Goal: Task Accomplishment & Management: Complete application form

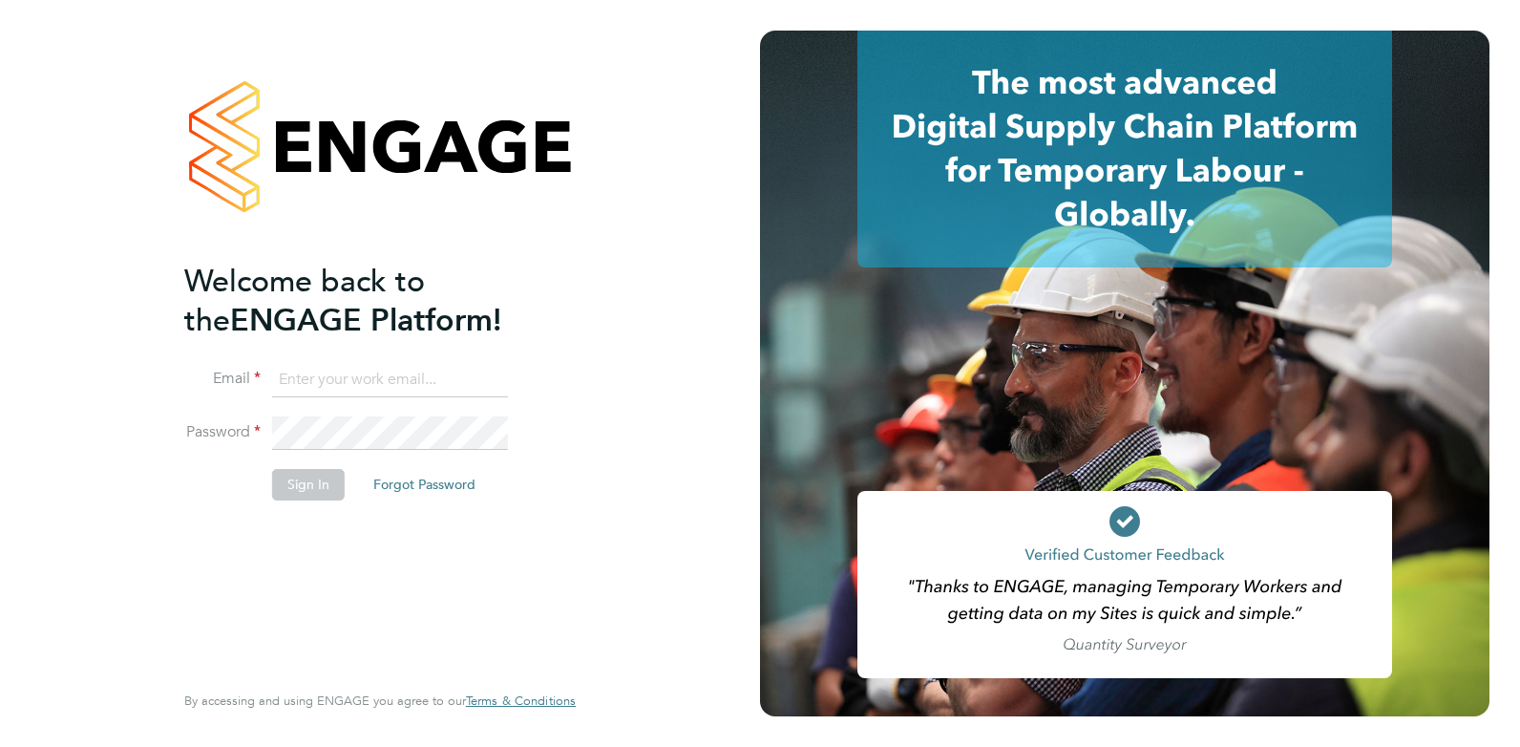
click at [348, 385] on input at bounding box center [390, 380] width 236 height 34
type input "amy@omniapeople.com"
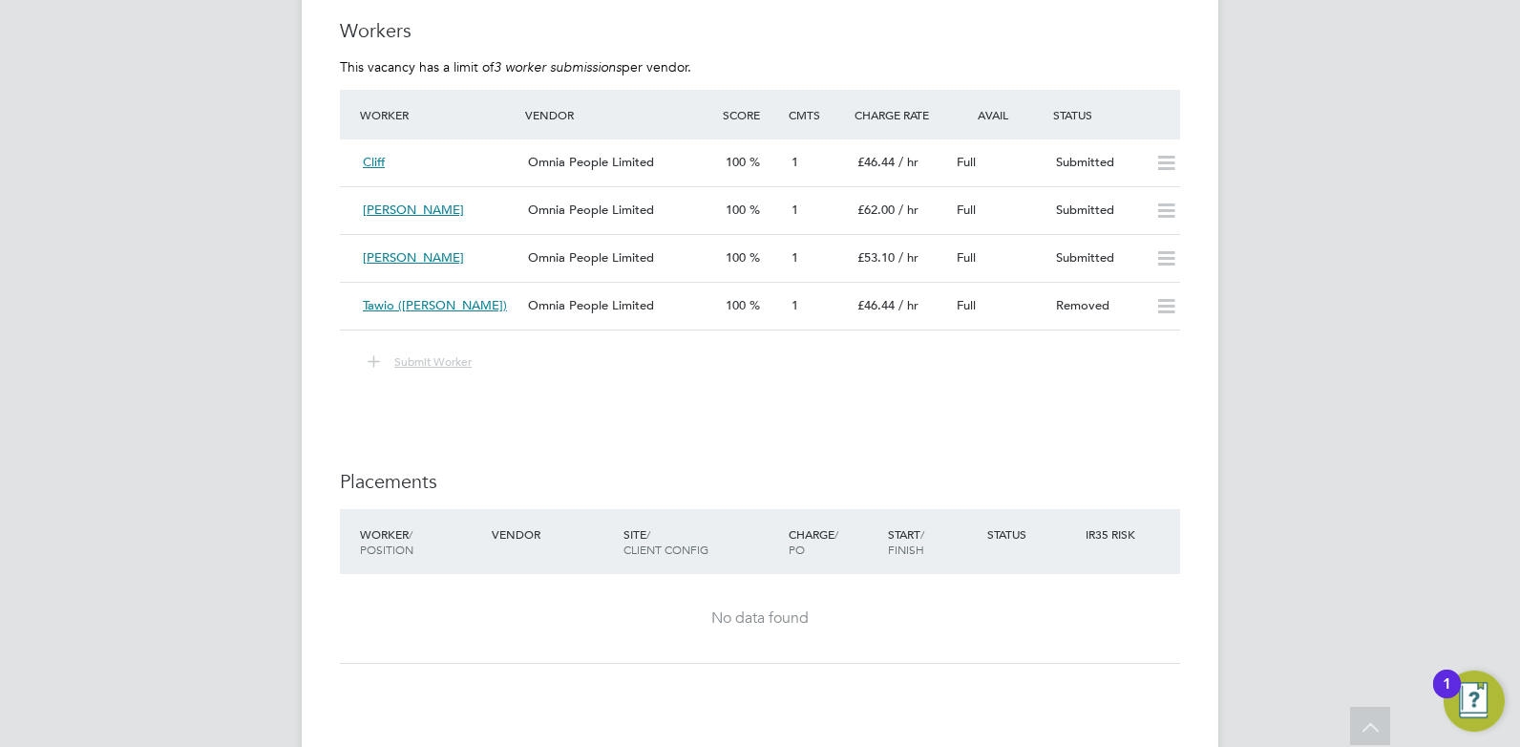
scroll to position [3914, 0]
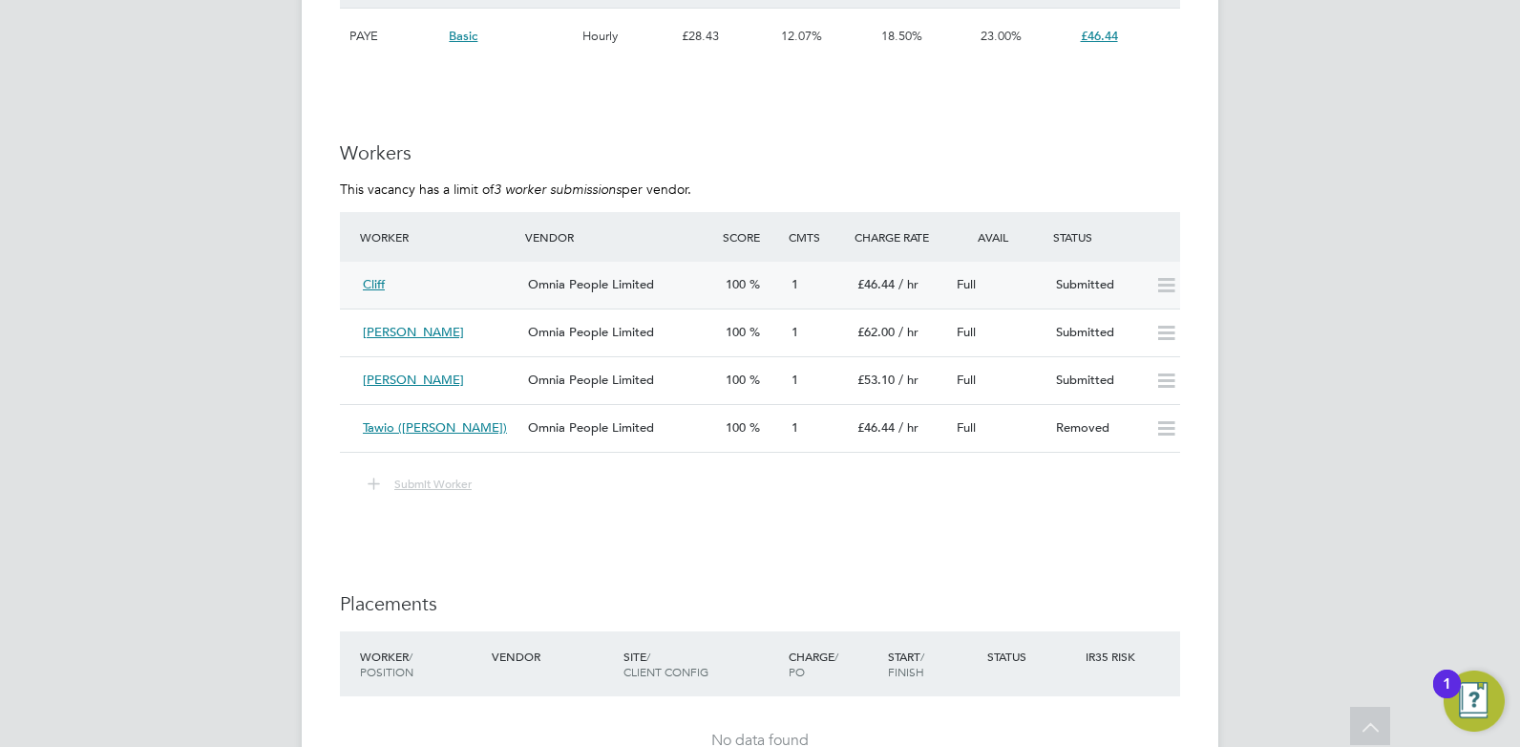
click at [899, 276] on span "/ hr" at bounding box center [908, 284] width 20 height 16
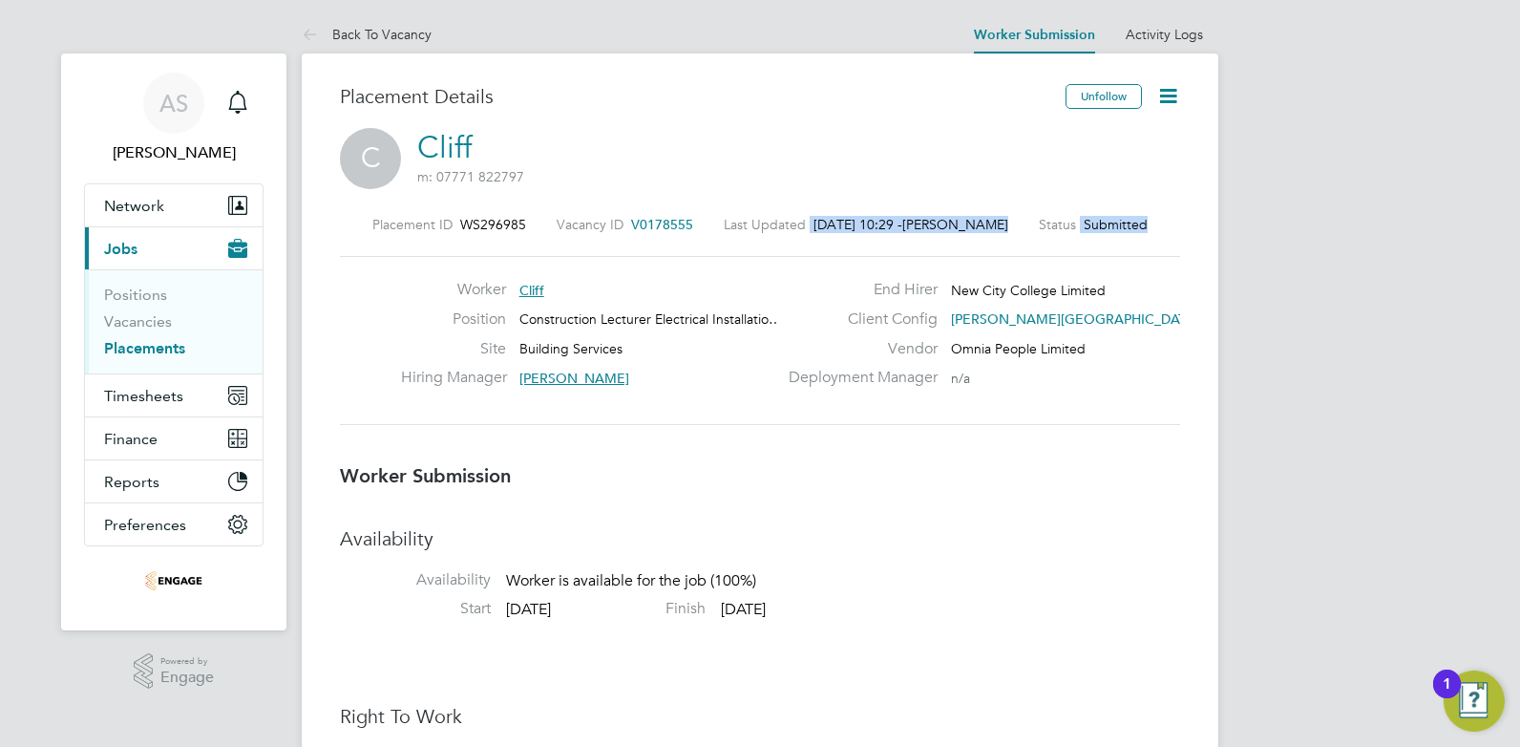
drag, startPoint x: 704, startPoint y: 220, endPoint x: 605, endPoint y: 247, distance: 102.2
click at [605, 247] on div "Placement ID WS296985 Vacancy ID V0178555 Last Updated 02 Sep 2025, 10:29 - Amy…" at bounding box center [760, 321] width 840 height 256
drag, startPoint x: 605, startPoint y: 247, endPoint x: 691, endPoint y: 246, distance: 85.9
click at [693, 248] on div "Placement ID WS296985 Vacancy ID V0178555 Last Updated 02 Sep 2025, 10:29 - Amy…" at bounding box center [760, 321] width 840 height 256
drag, startPoint x: 634, startPoint y: 224, endPoint x: 691, endPoint y: 226, distance: 57.3
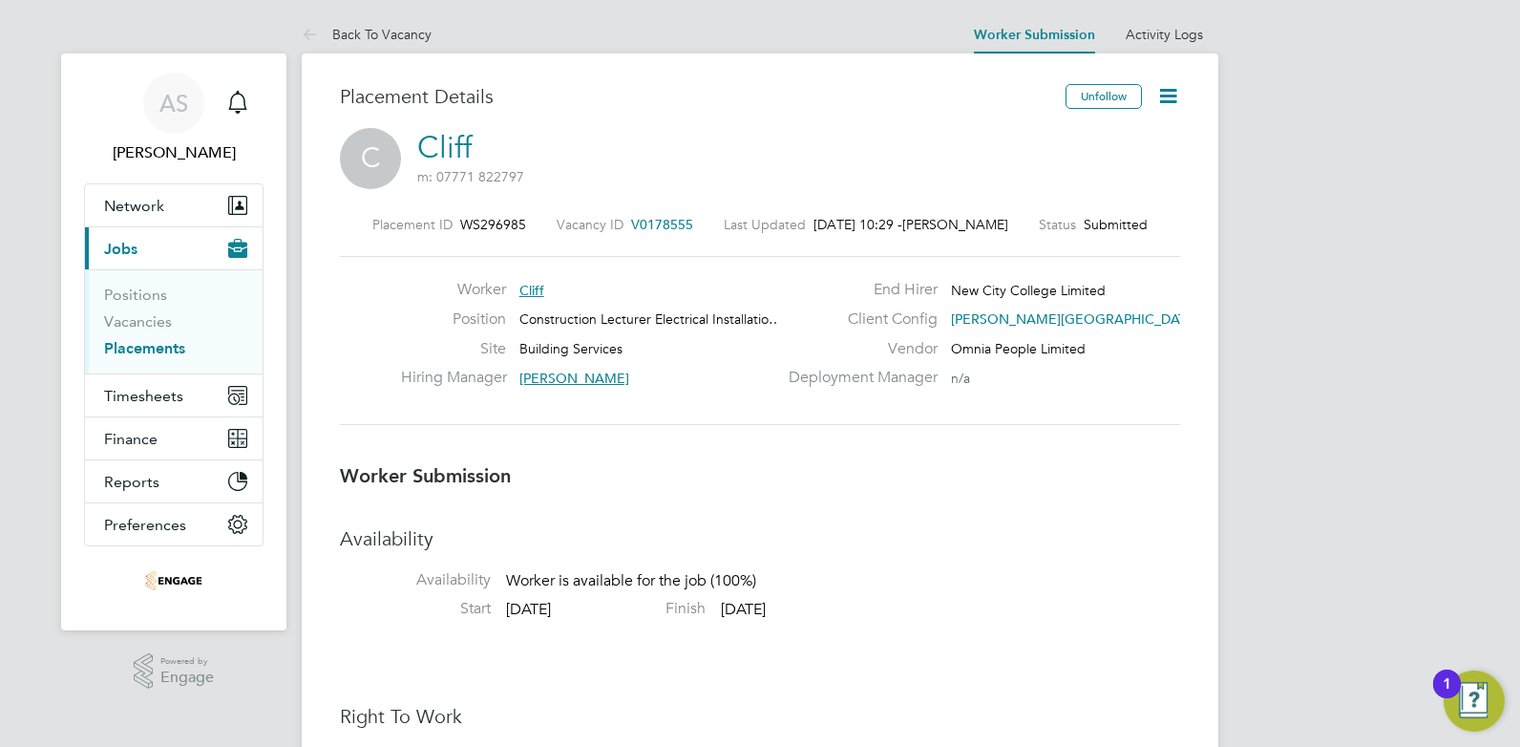
click at [691, 226] on span "V0178555" at bounding box center [662, 224] width 62 height 17
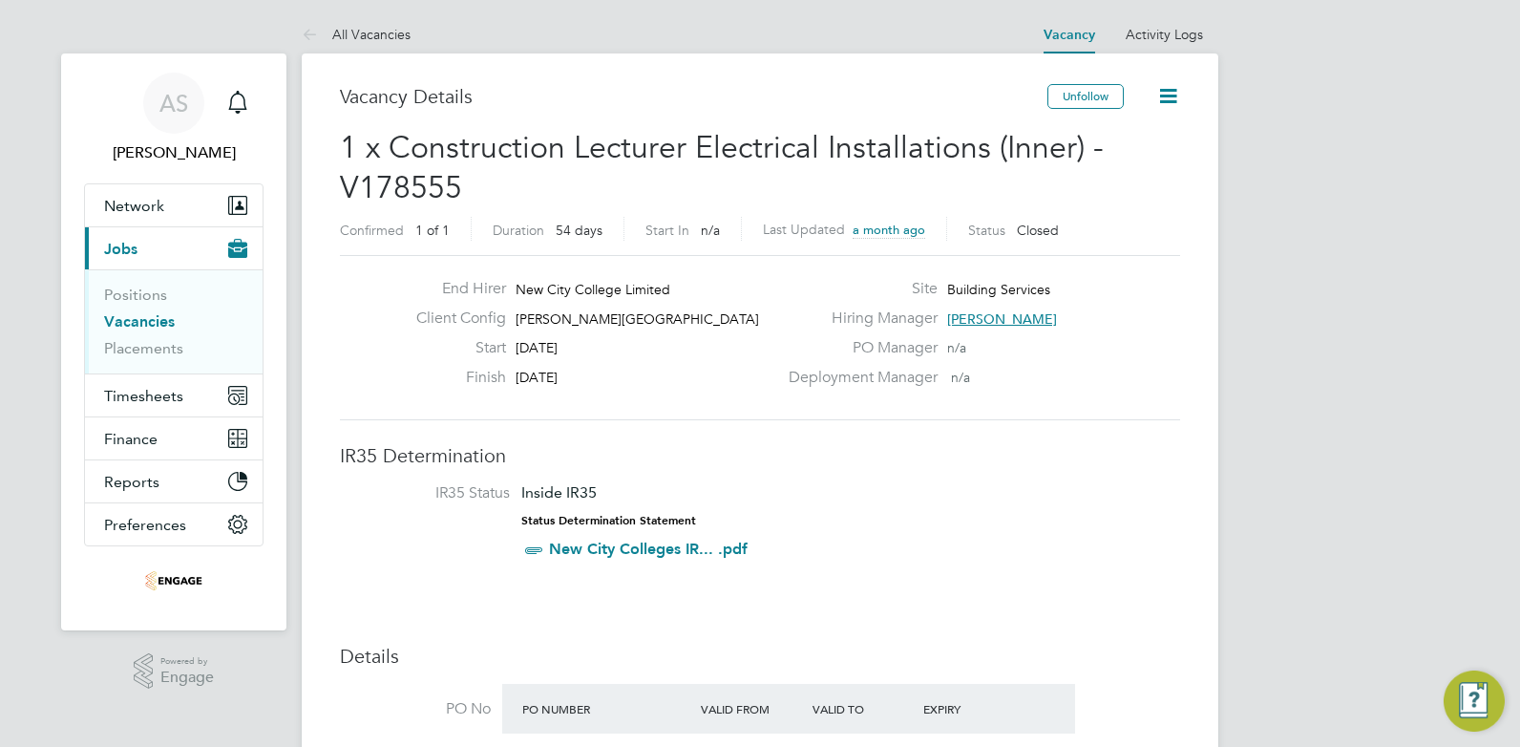
scroll to position [32, 179]
drag, startPoint x: 477, startPoint y: 181, endPoint x: 332, endPoint y: 186, distance: 145.2
drag, startPoint x: 332, startPoint y: 186, endPoint x: 391, endPoint y: 194, distance: 59.7
copy span "V178555"
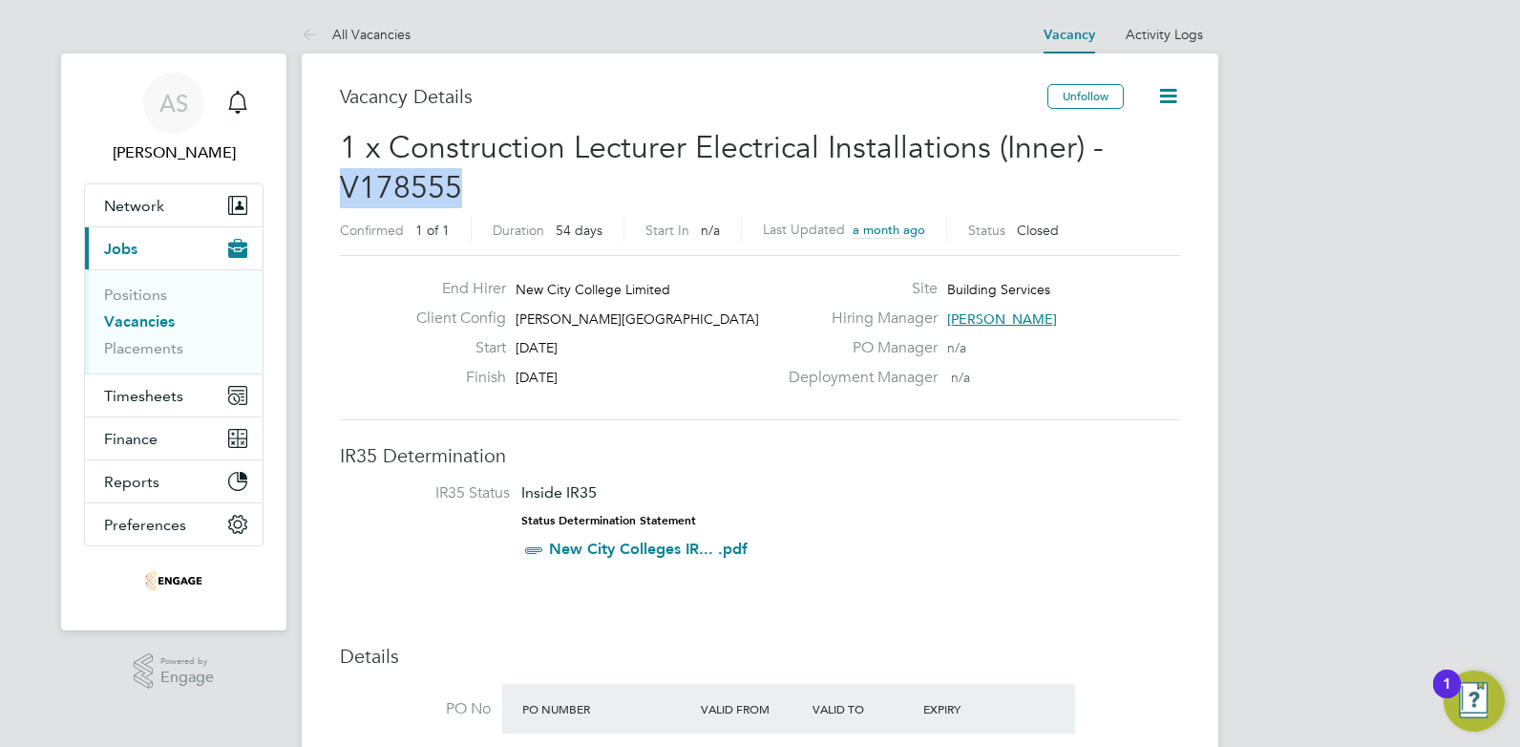
click at [642, 179] on h2 "1 x Construction Lecturer Electrical Installations (Inner) - V178555 Confirmed …" at bounding box center [760, 187] width 840 height 119
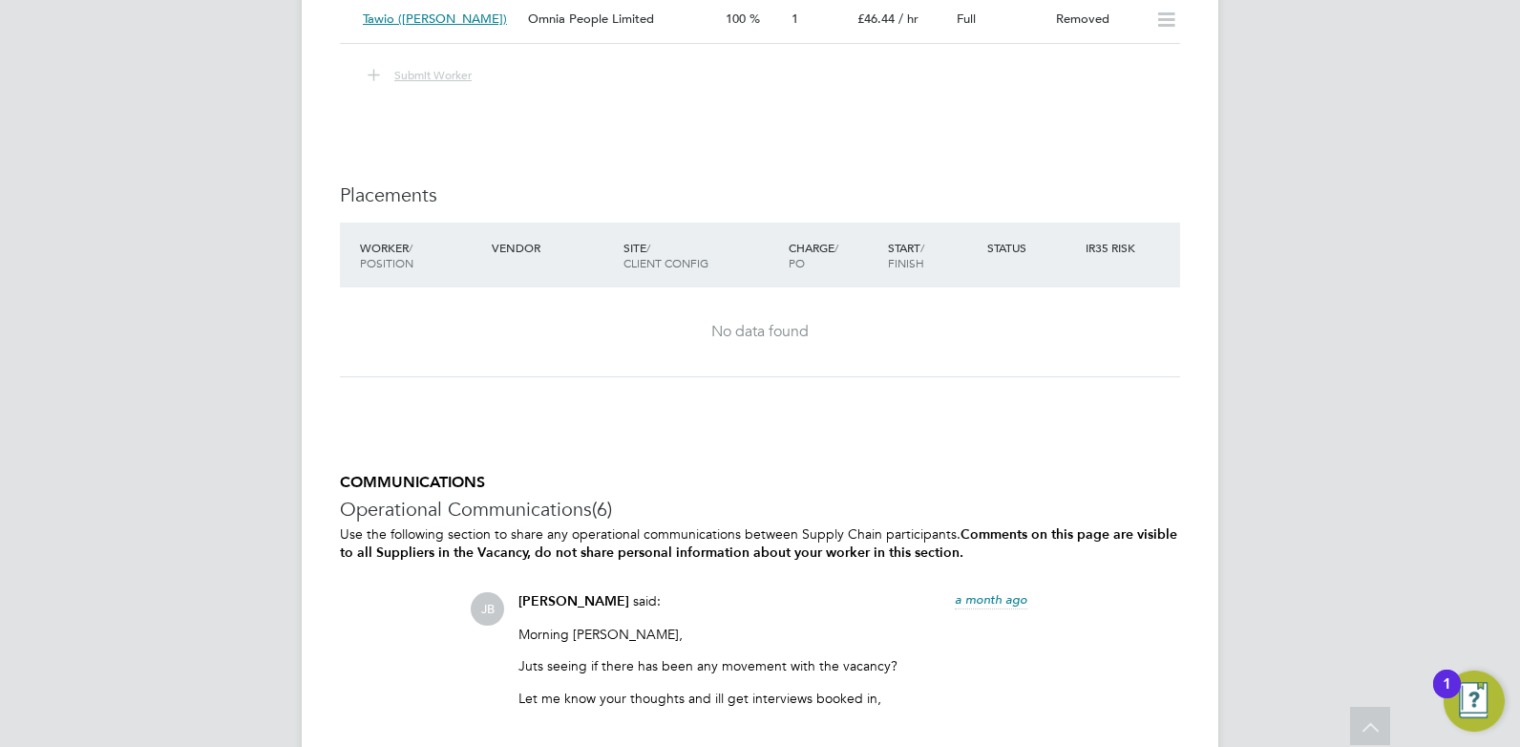
scroll to position [3341, 0]
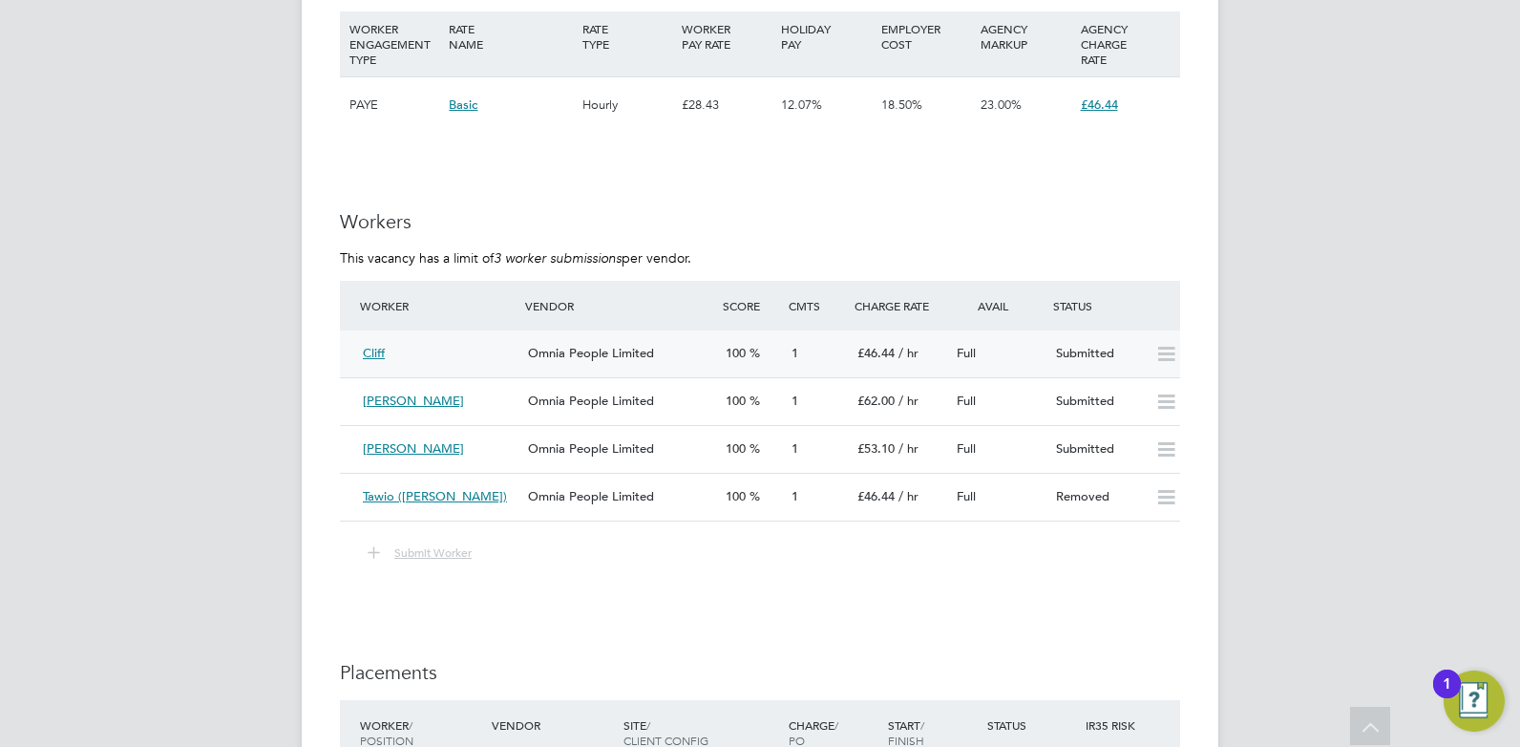
click at [533, 361] on div "Omnia People Limited" at bounding box center [619, 354] width 198 height 32
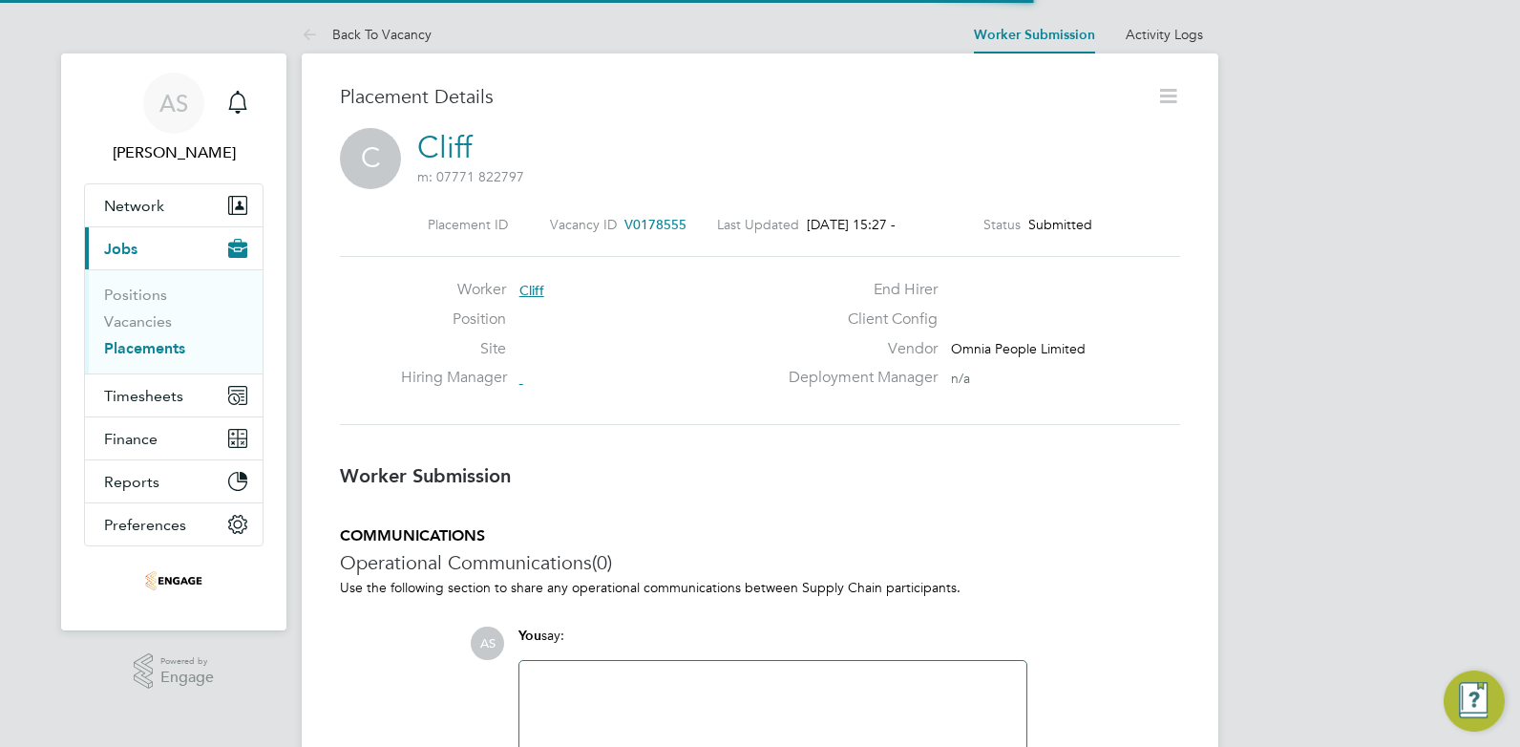
scroll to position [10, 10]
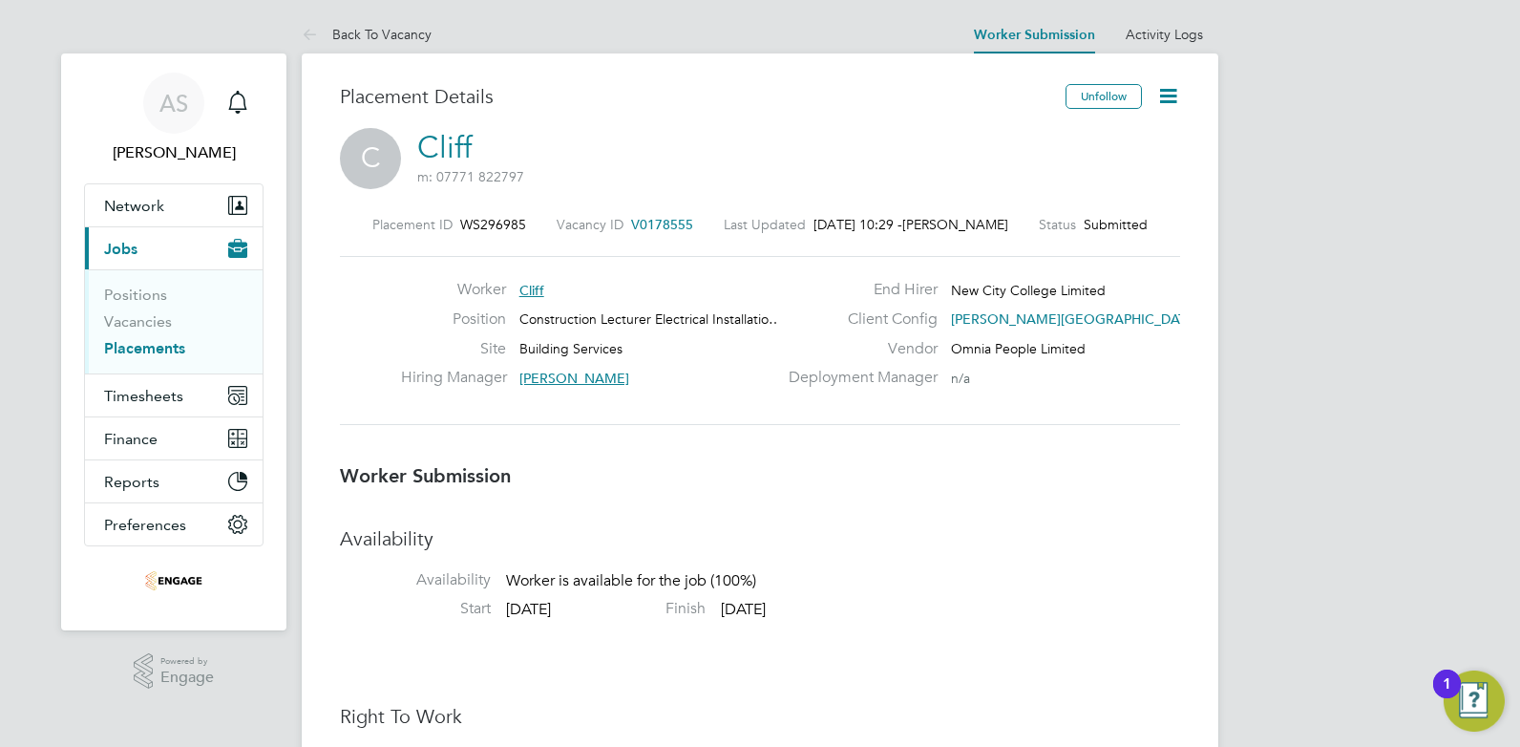
click at [1162, 99] on icon at bounding box center [1168, 96] width 24 height 24
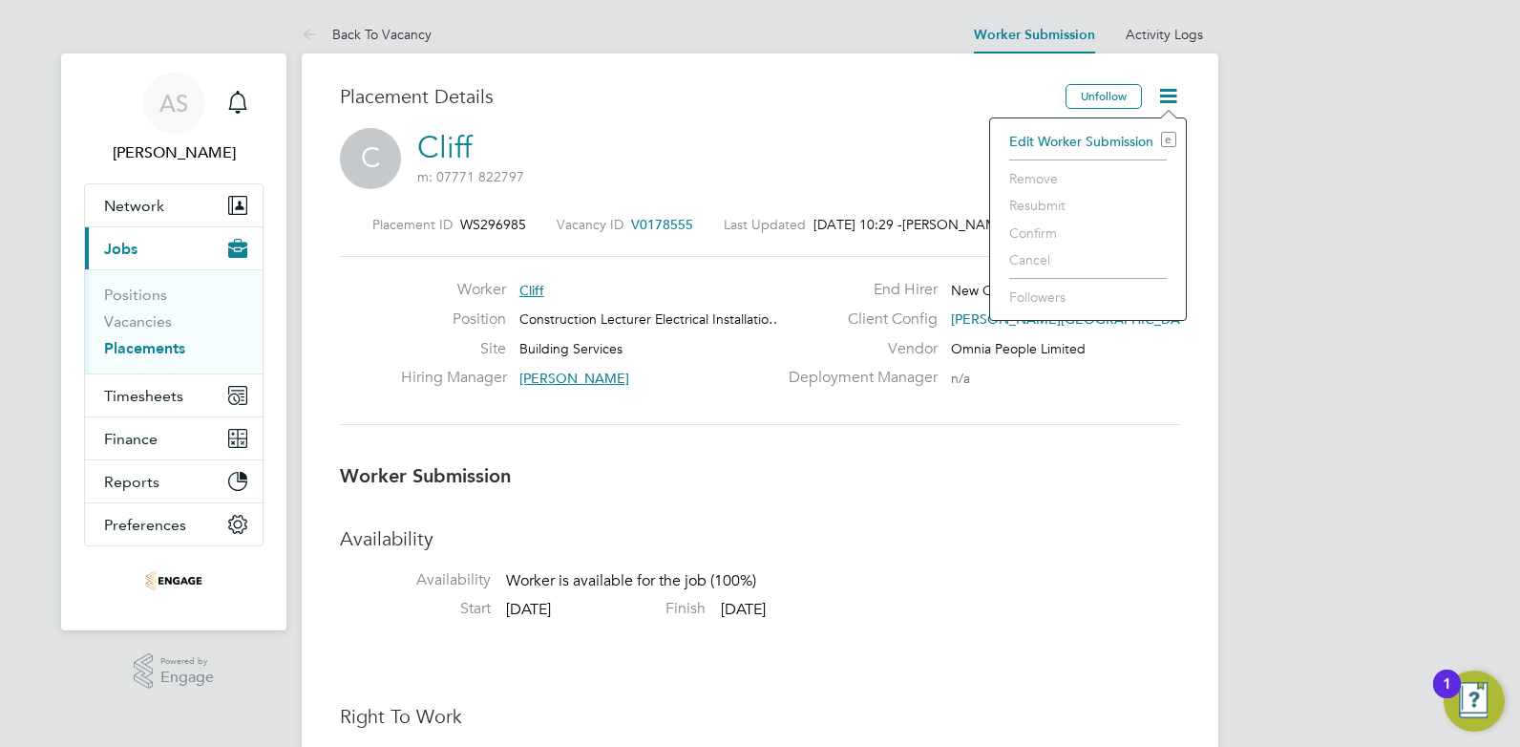
click at [955, 158] on div "C Cliff m: 07771 822797" at bounding box center [760, 160] width 840 height 65
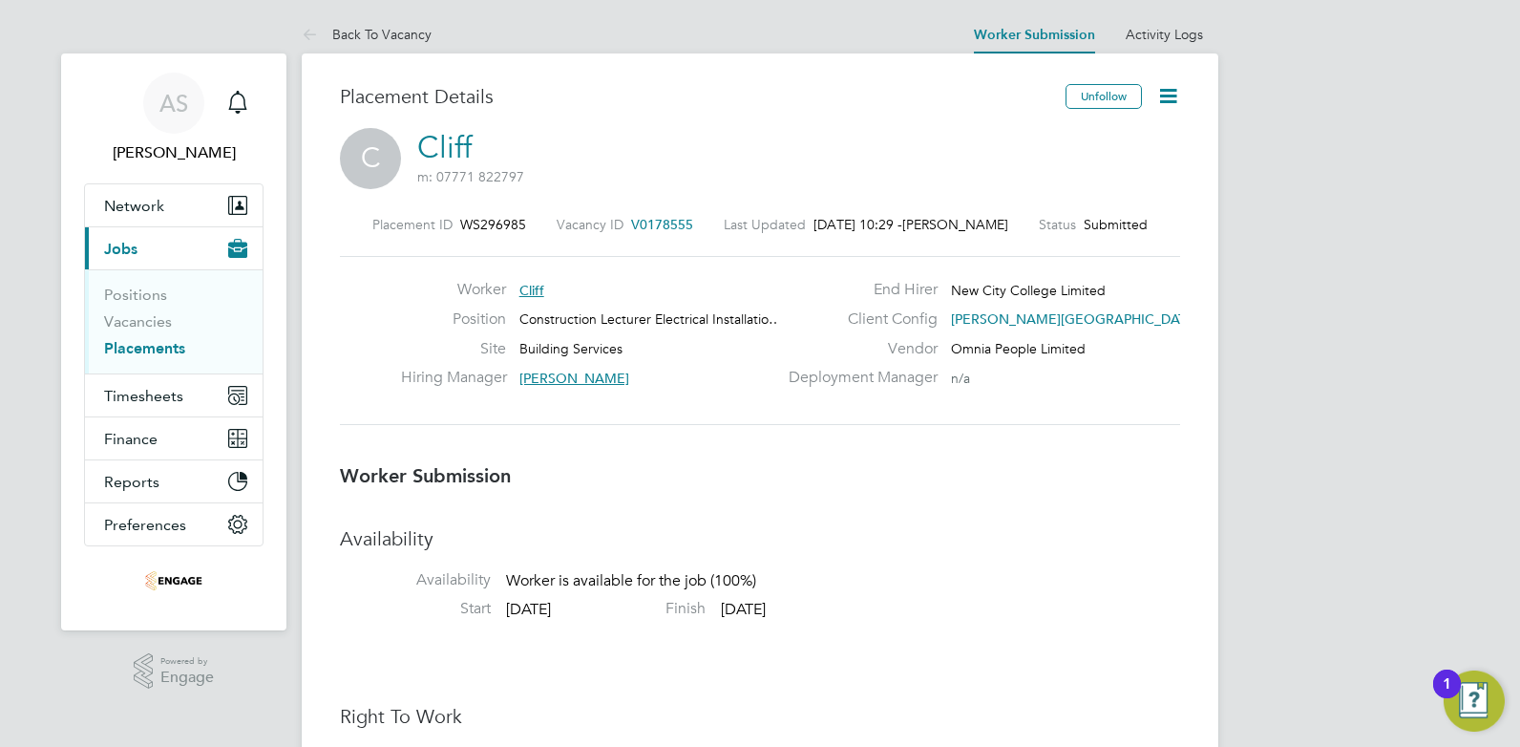
click at [164, 351] on link "Placements" at bounding box center [144, 348] width 81 height 18
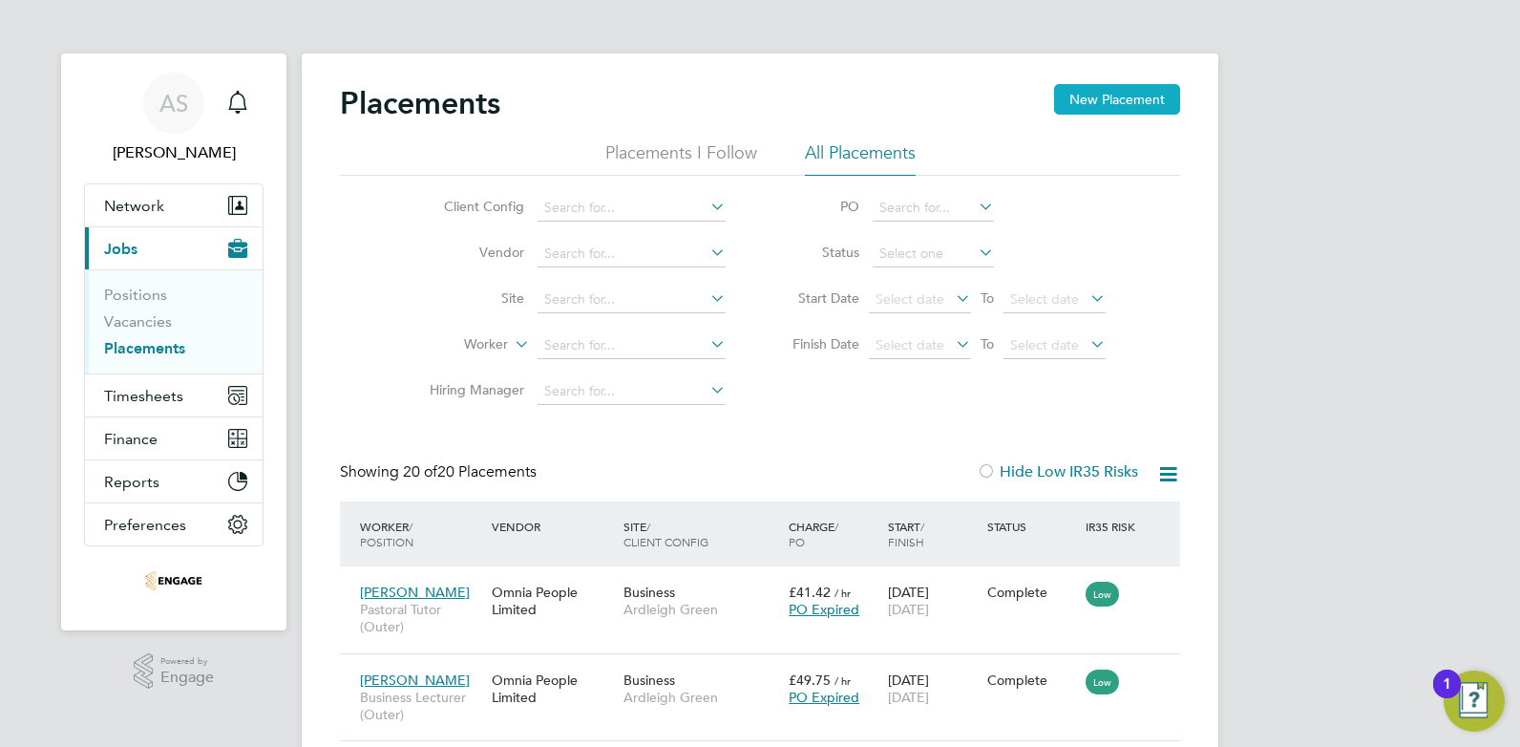
click at [1117, 110] on button "New Placement" at bounding box center [1117, 99] width 126 height 31
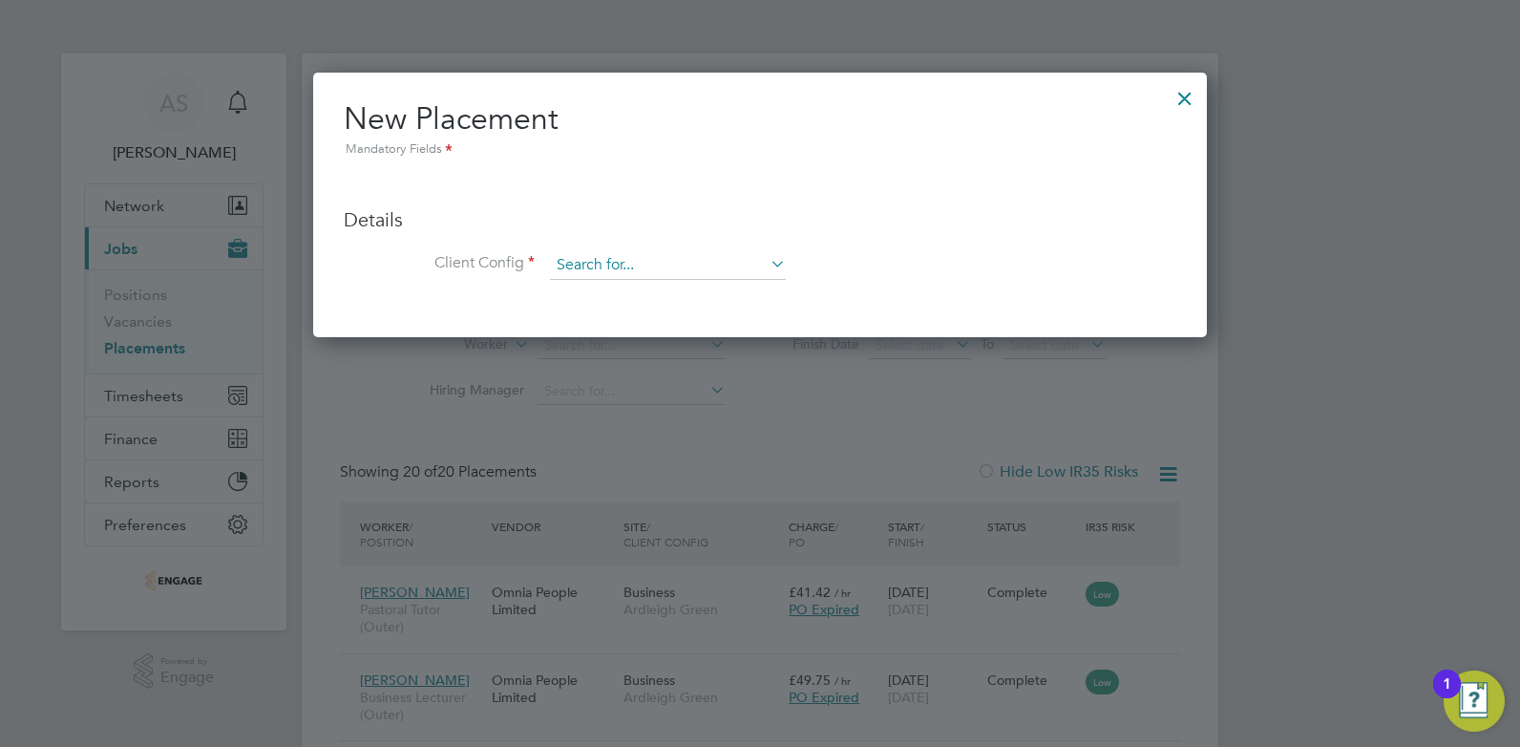
click at [618, 260] on input at bounding box center [668, 265] width 236 height 29
paste input "V178555"
click at [674, 260] on input "V178555" at bounding box center [668, 265] width 236 height 29
type input "V178555"
click at [1179, 98] on div at bounding box center [1185, 93] width 34 height 34
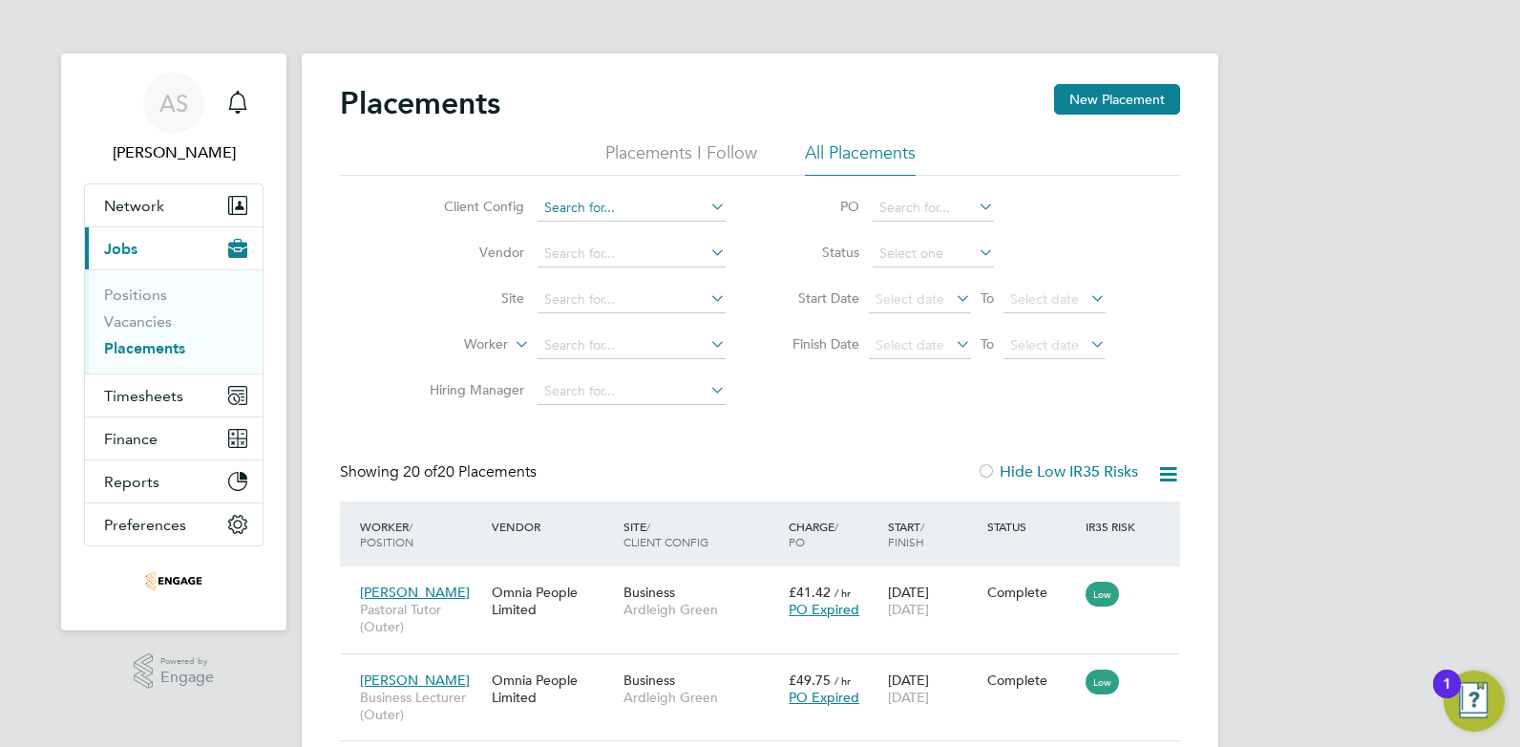
click at [601, 205] on input at bounding box center [631, 208] width 188 height 27
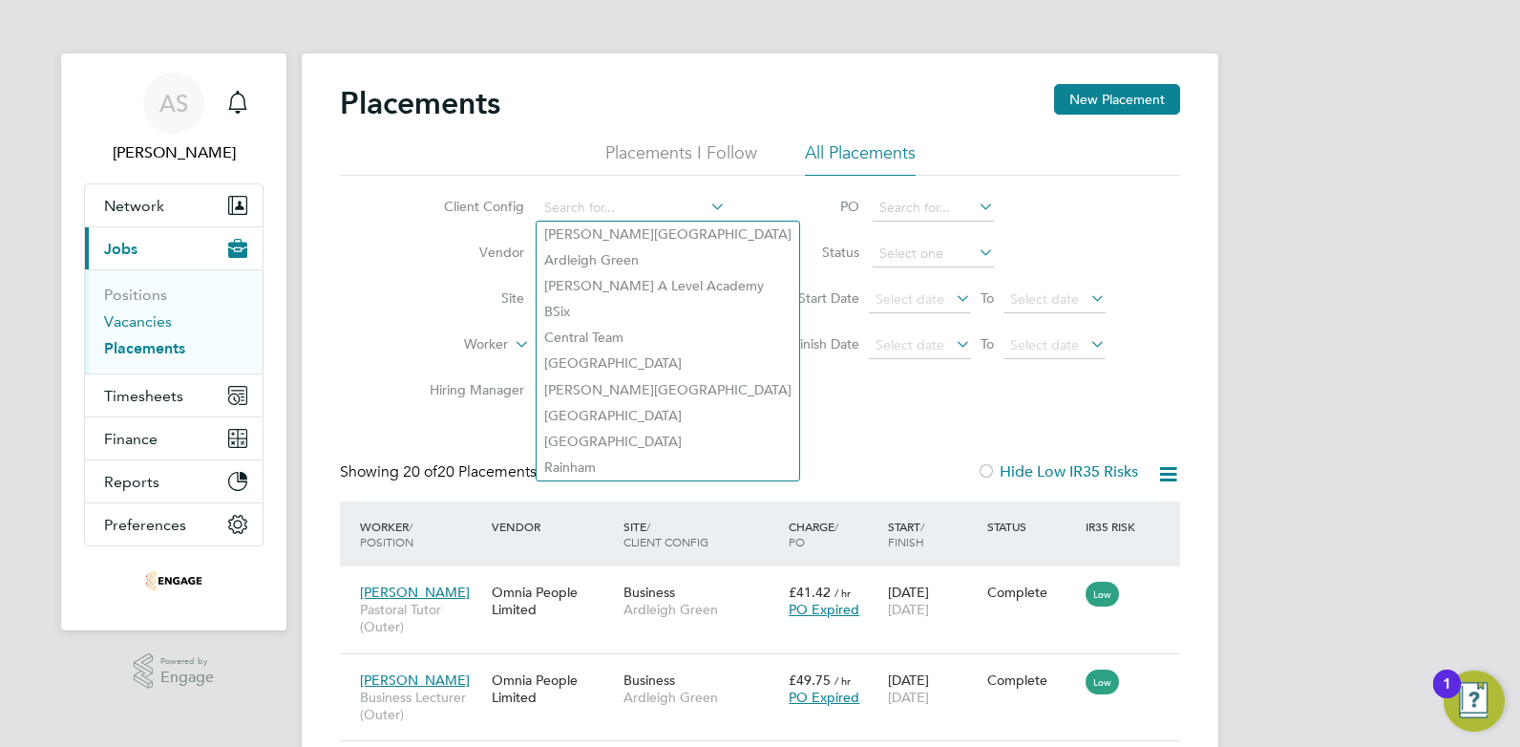
click at [149, 318] on link "Vacancies" at bounding box center [138, 321] width 68 height 18
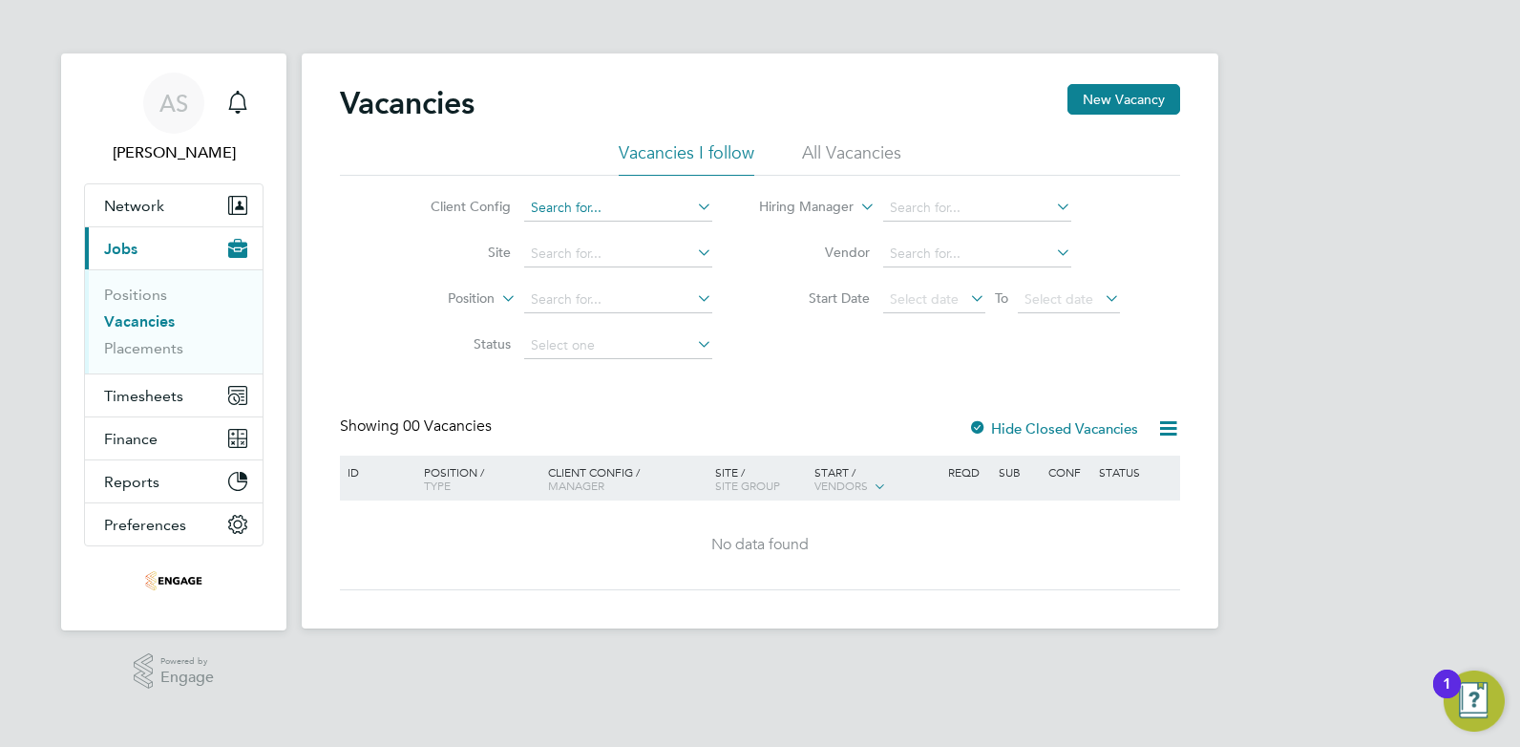
click at [568, 206] on input at bounding box center [618, 208] width 188 height 27
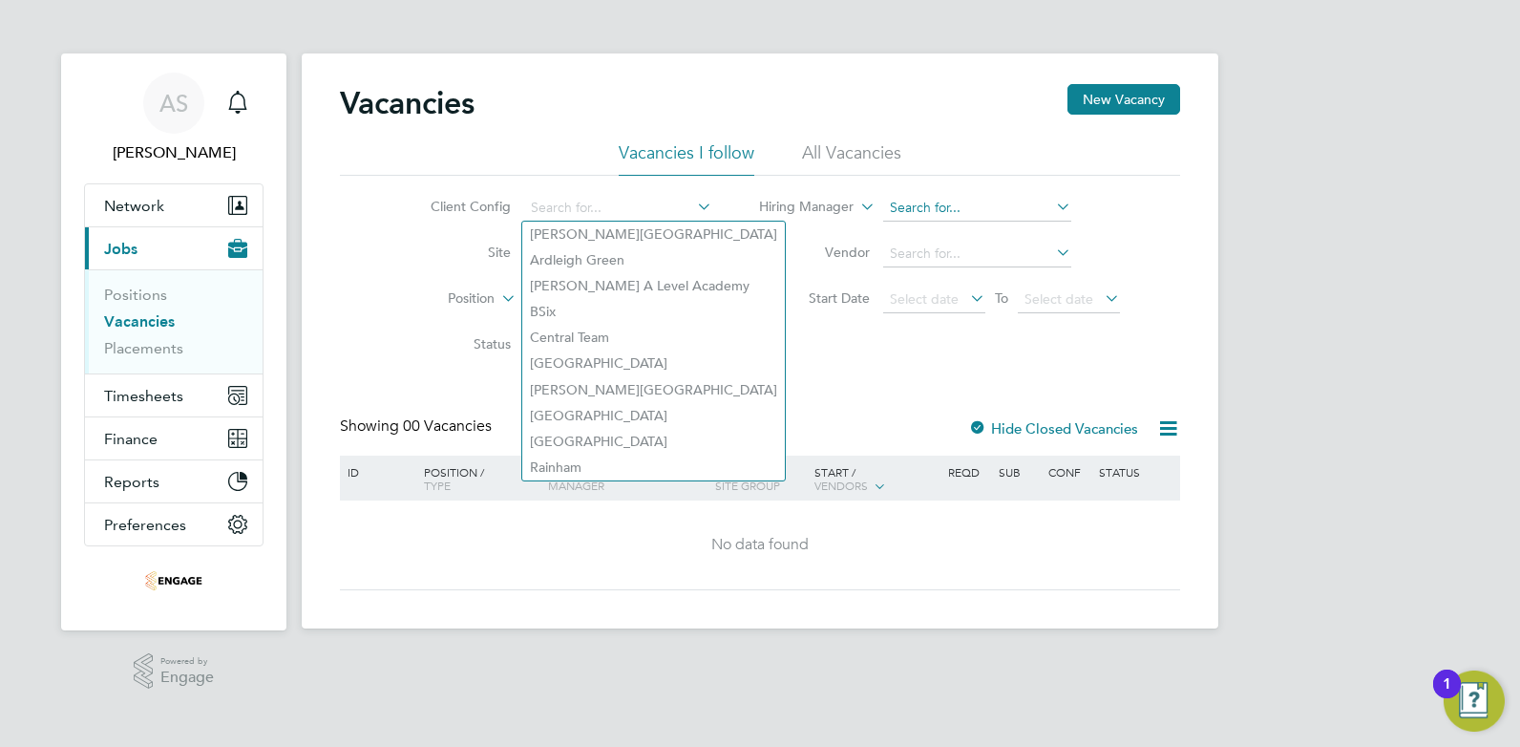
drag, startPoint x: 568, startPoint y: 206, endPoint x: 907, endPoint y: 205, distance: 338.9
click at [907, 205] on input at bounding box center [977, 208] width 188 height 27
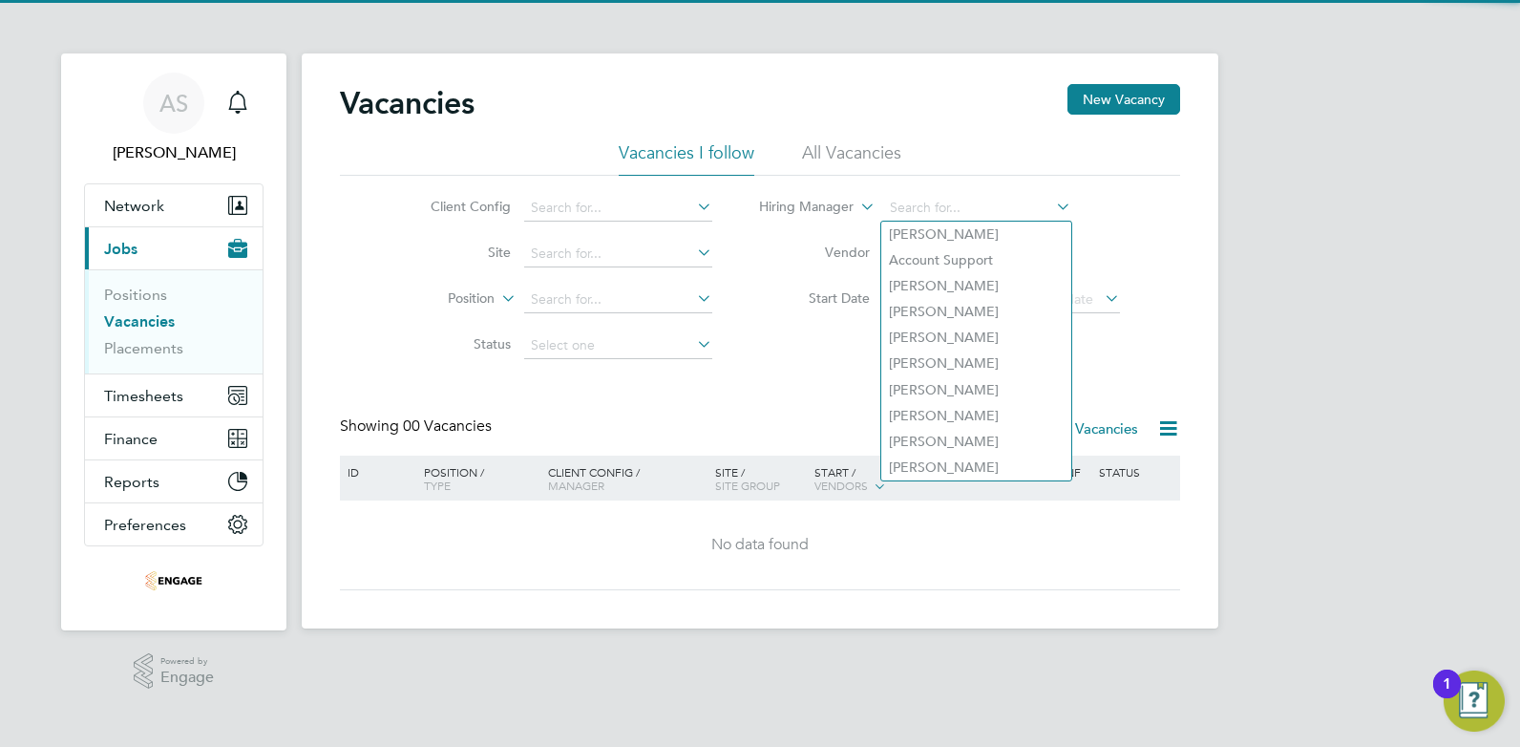
click at [764, 248] on label "Vendor" at bounding box center [815, 251] width 110 height 17
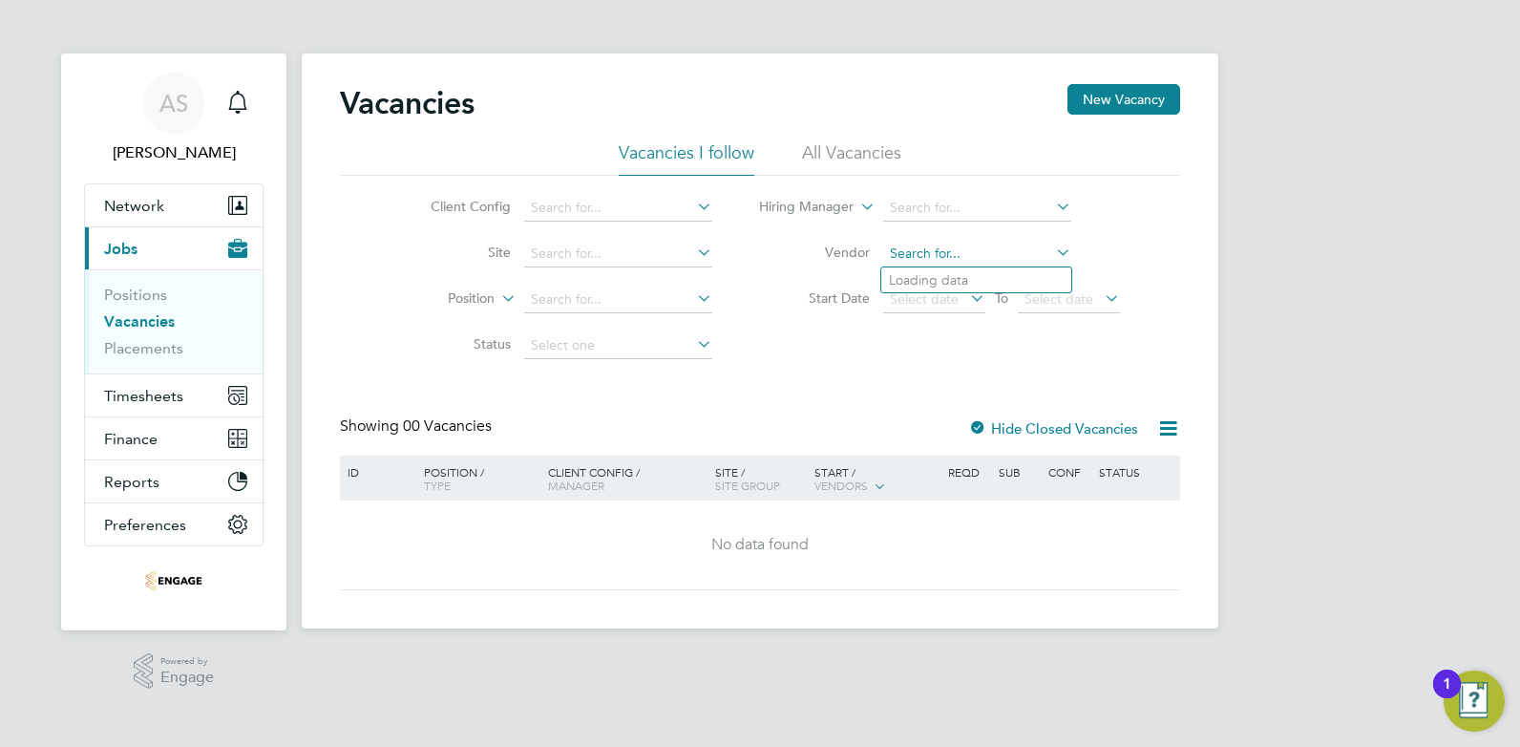
click at [923, 261] on input at bounding box center [977, 254] width 188 height 27
click at [1052, 251] on icon at bounding box center [1052, 252] width 0 height 27
click at [871, 147] on li "All Vacancies" at bounding box center [851, 158] width 99 height 34
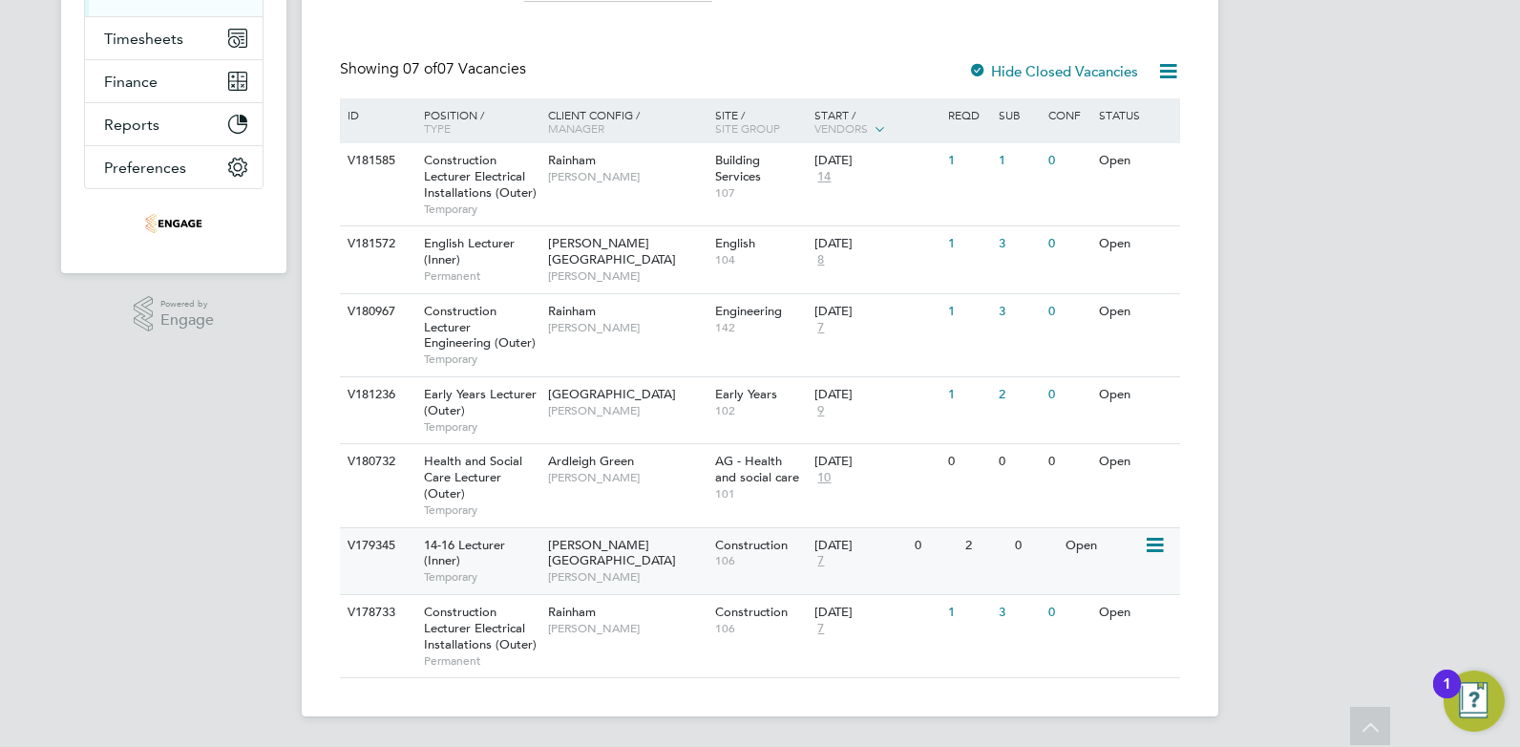
click at [497, 566] on div "14-16 Lecturer (Inner) Temporary" at bounding box center [477, 561] width 134 height 66
click at [558, 641] on div "Rainham Nathan Morris" at bounding box center [626, 620] width 167 height 50
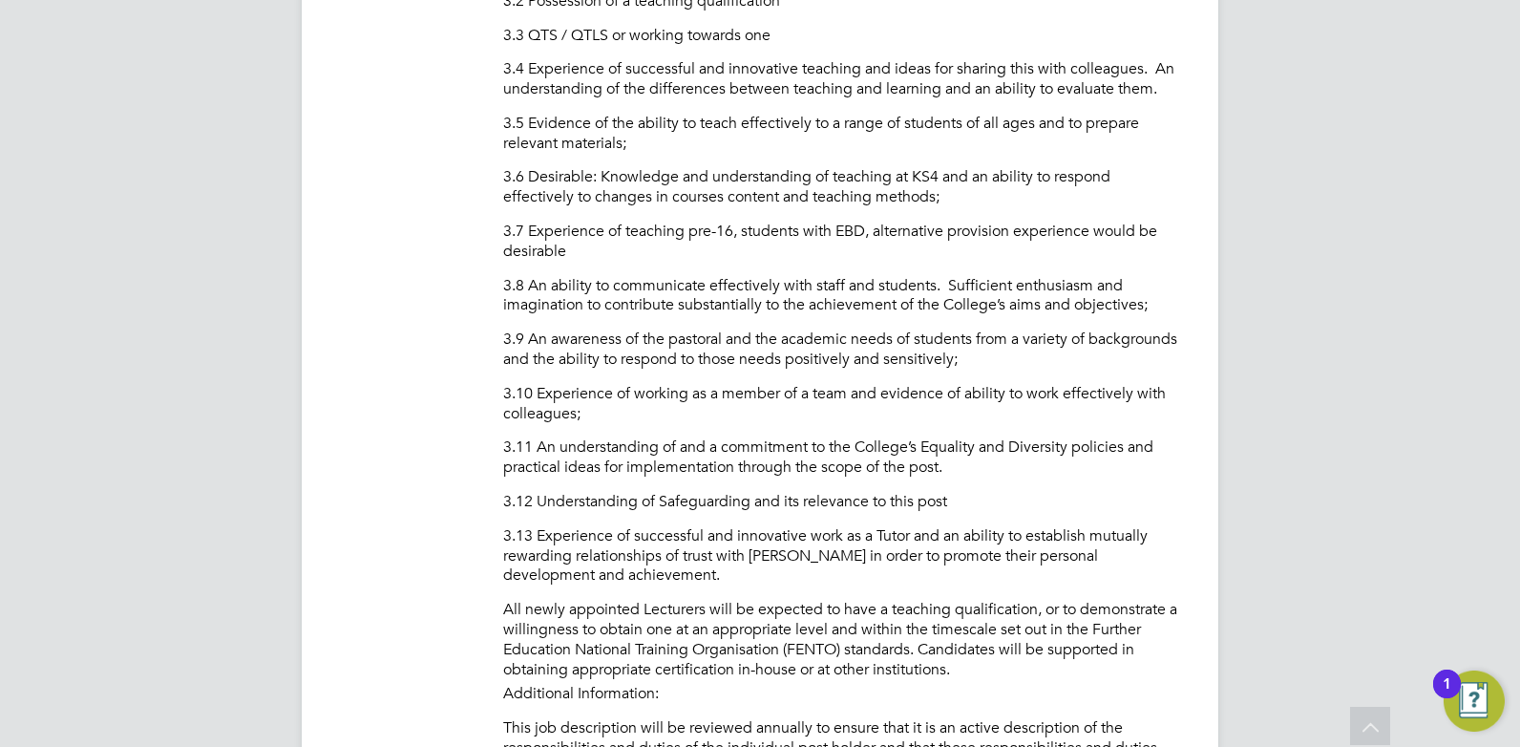
scroll to position [2100, 0]
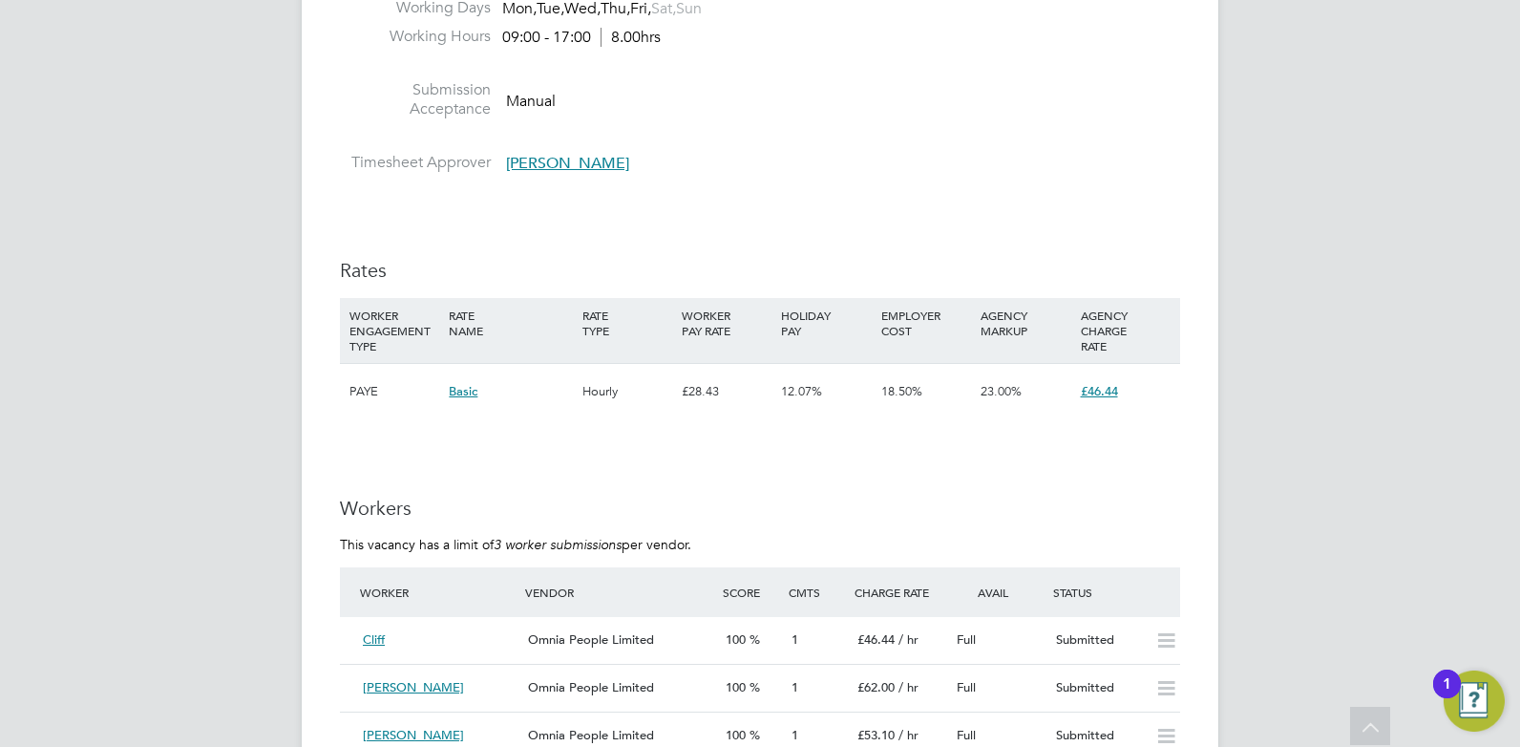
scroll to position [3246, 0]
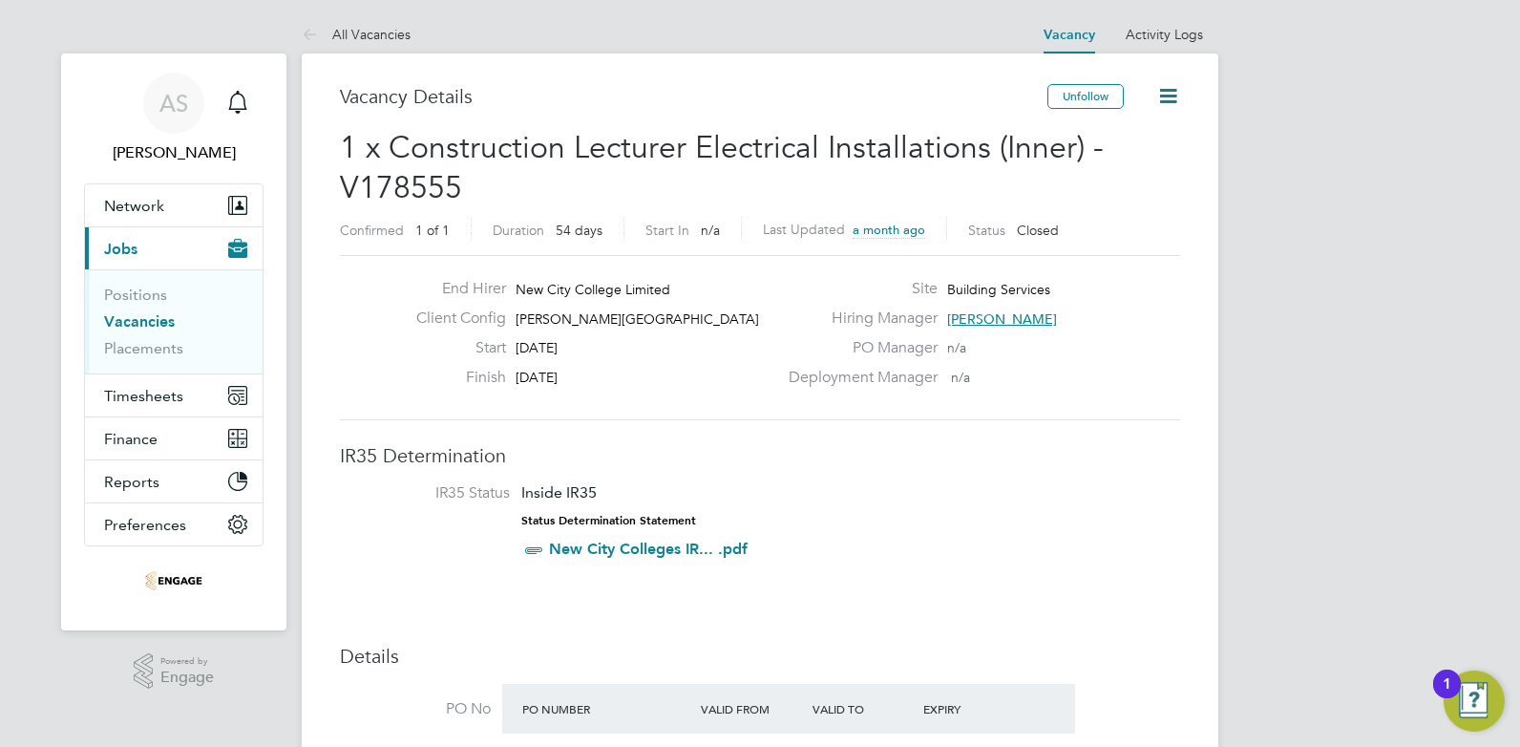
click at [1171, 84] on icon at bounding box center [1168, 96] width 24 height 24
click at [1084, 382] on div "Deployment Manager n/a" at bounding box center [982, 383] width 410 height 30
drag, startPoint x: 459, startPoint y: 184, endPoint x: 340, endPoint y: 188, distance: 119.4
click at [340, 188] on span "1 x Construction Lecturer Electrical Installations (Inner) - V178555" at bounding box center [722, 167] width 764 height 77
drag, startPoint x: 340, startPoint y: 188, endPoint x: 372, endPoint y: 194, distance: 33.0
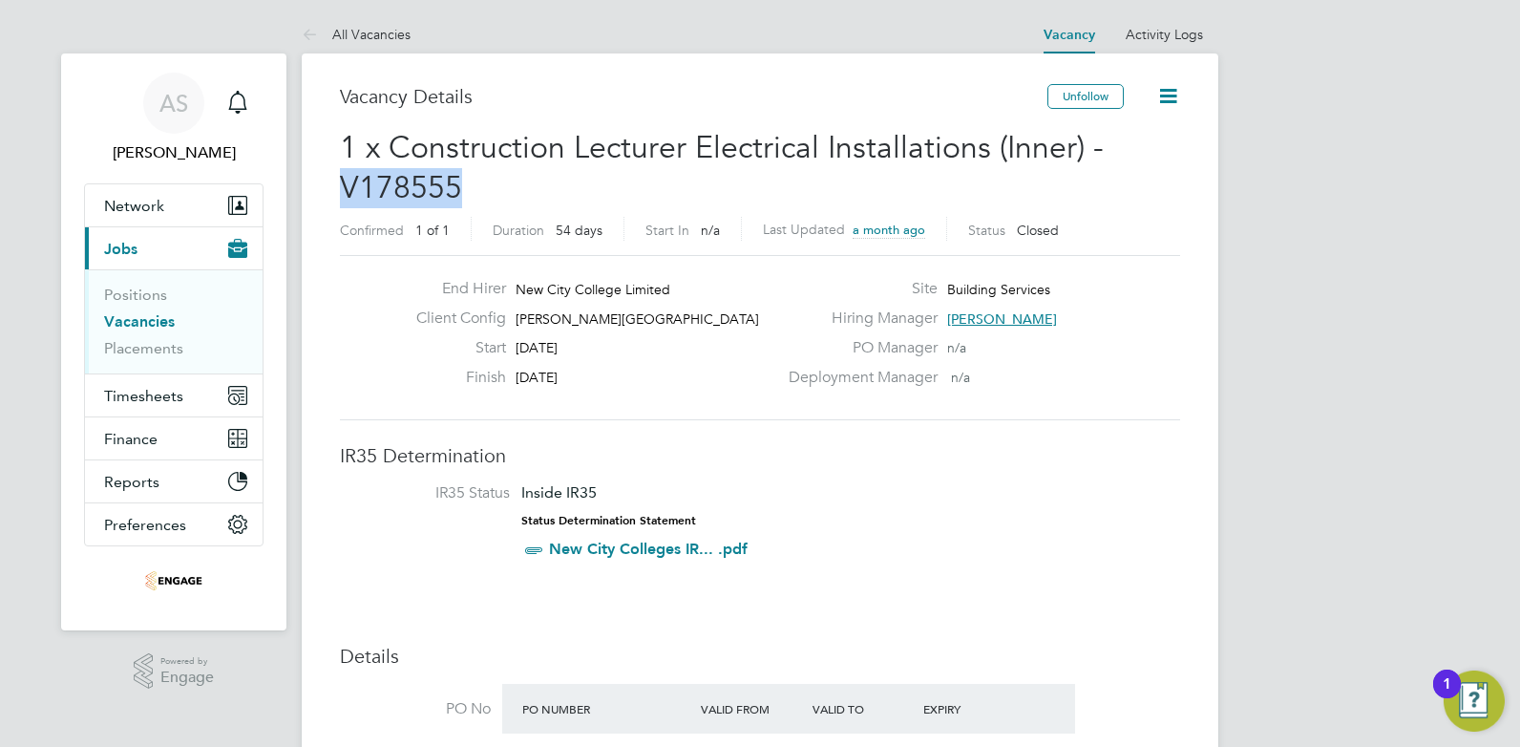
copy span "V178555"
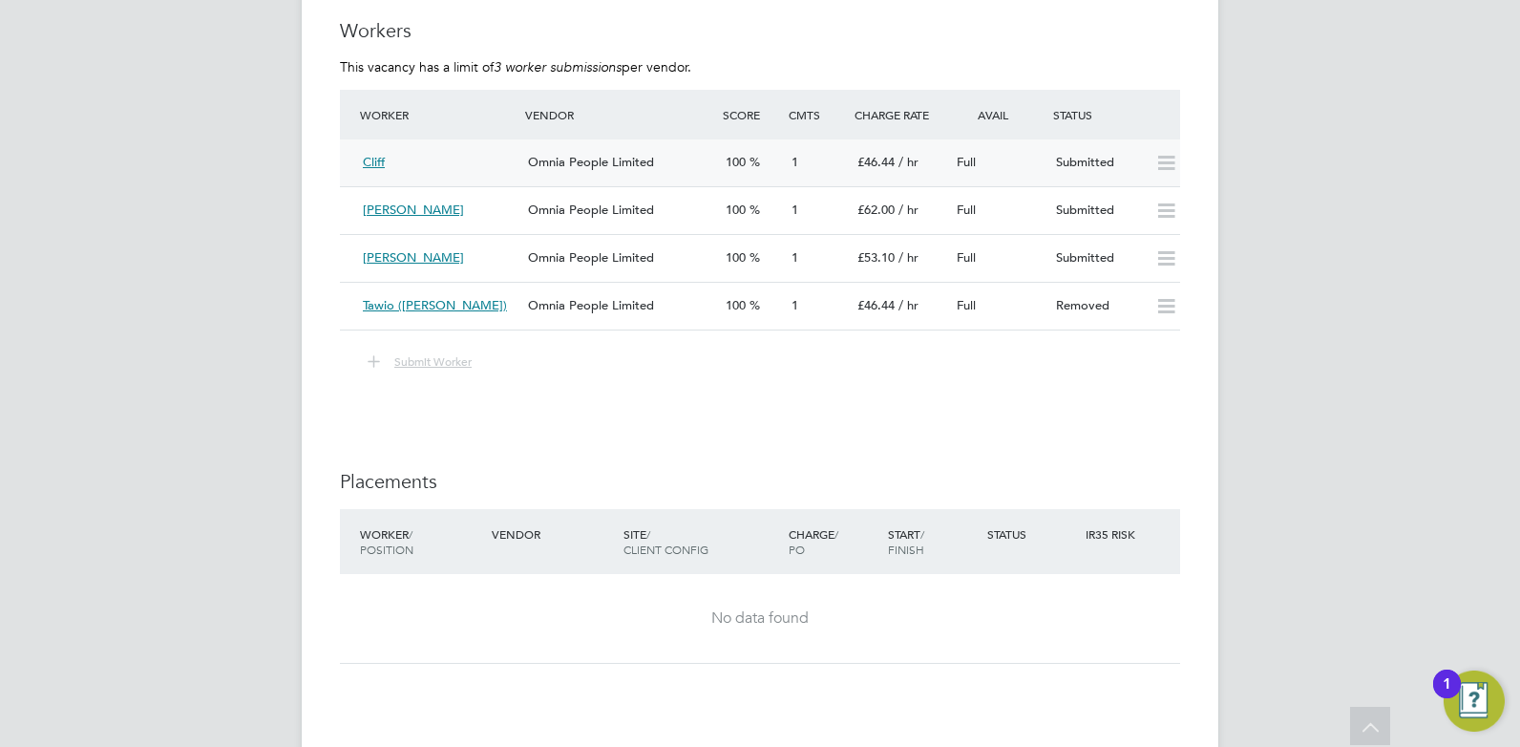
click at [768, 161] on div "100" at bounding box center [751, 163] width 66 height 32
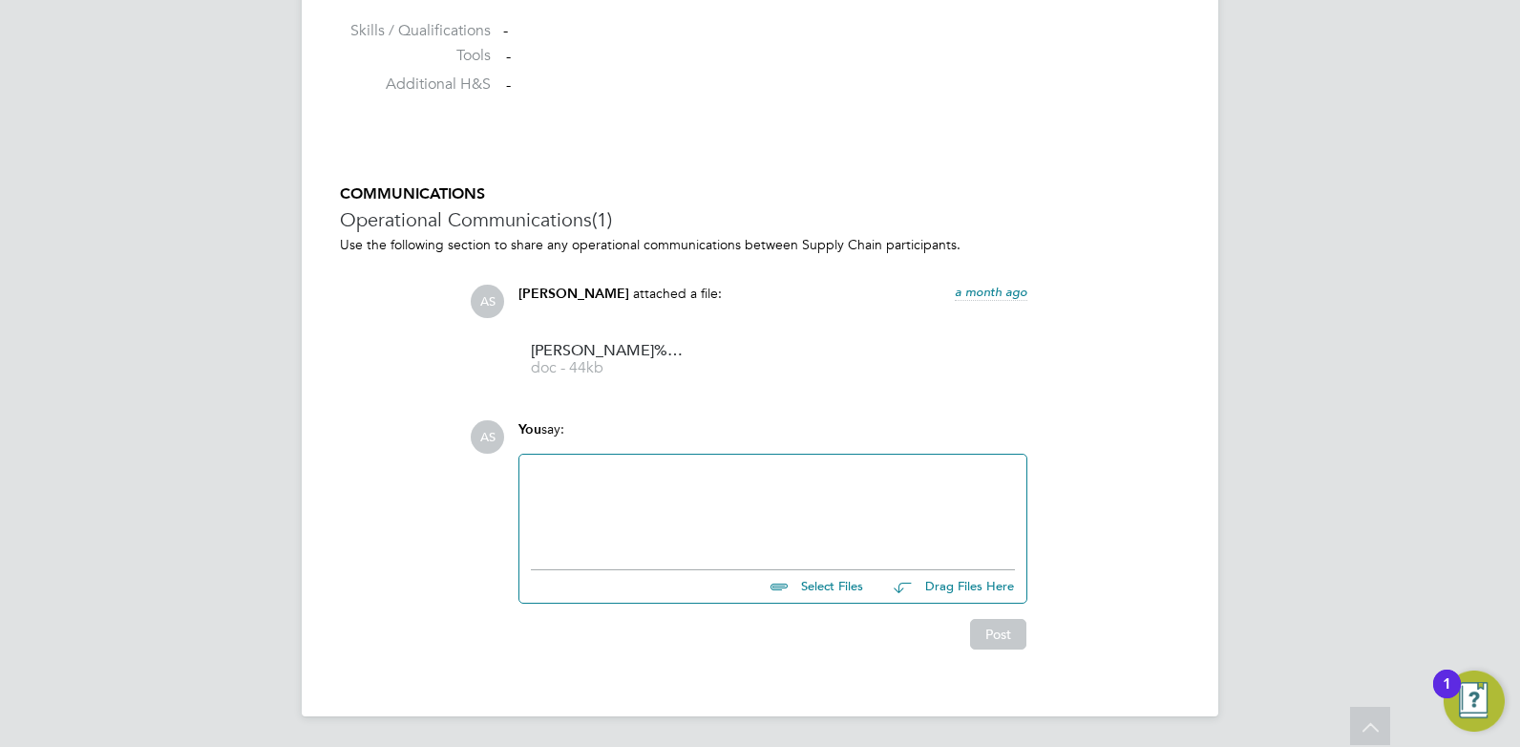
click at [705, 510] on div at bounding box center [773, 507] width 484 height 82
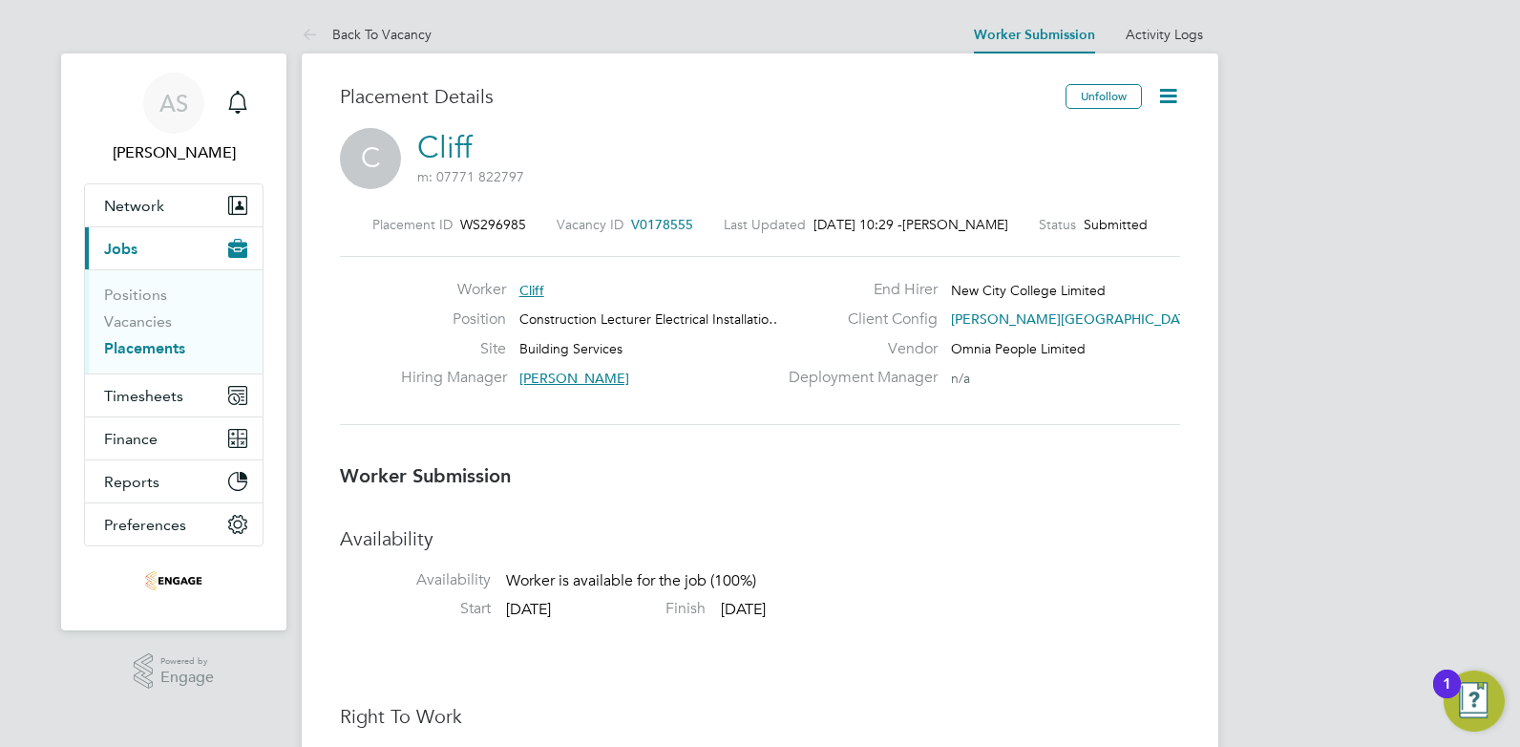
click at [1168, 98] on icon at bounding box center [1168, 96] width 24 height 24
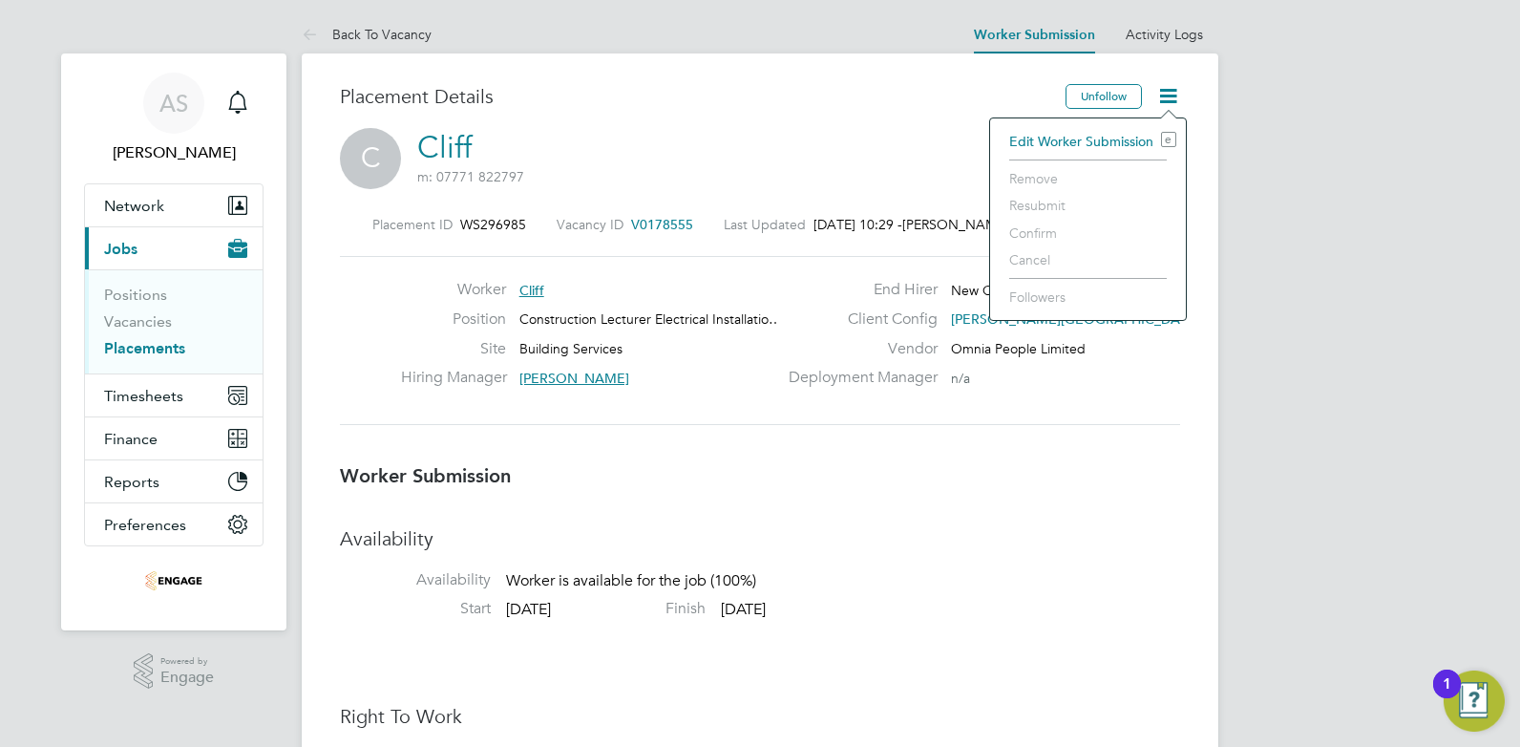
click at [889, 126] on div "Placement Details" at bounding box center [695, 106] width 711 height 44
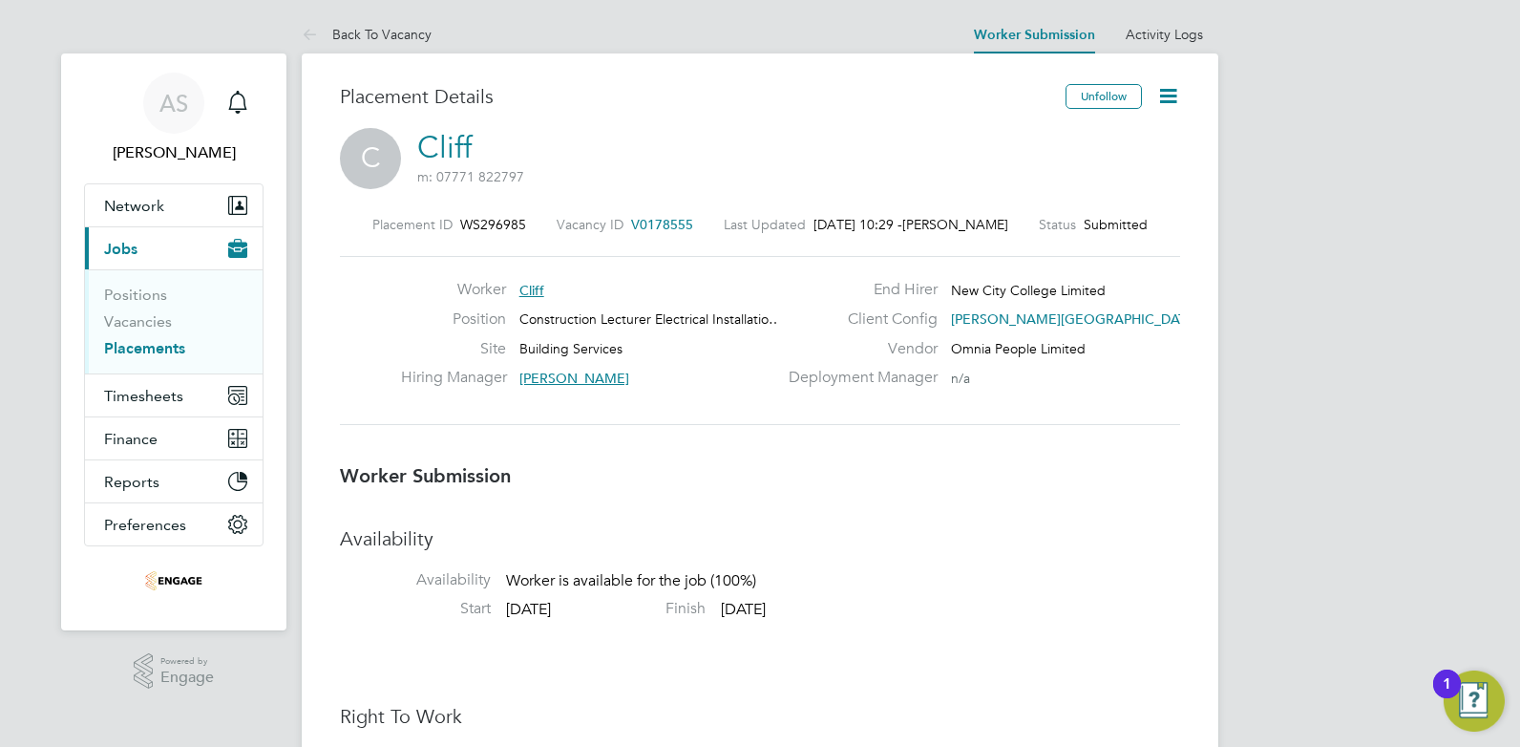
click at [145, 250] on button "Current page: Jobs" at bounding box center [174, 248] width 178 height 42
click at [143, 291] on link "Positions" at bounding box center [135, 294] width 63 height 18
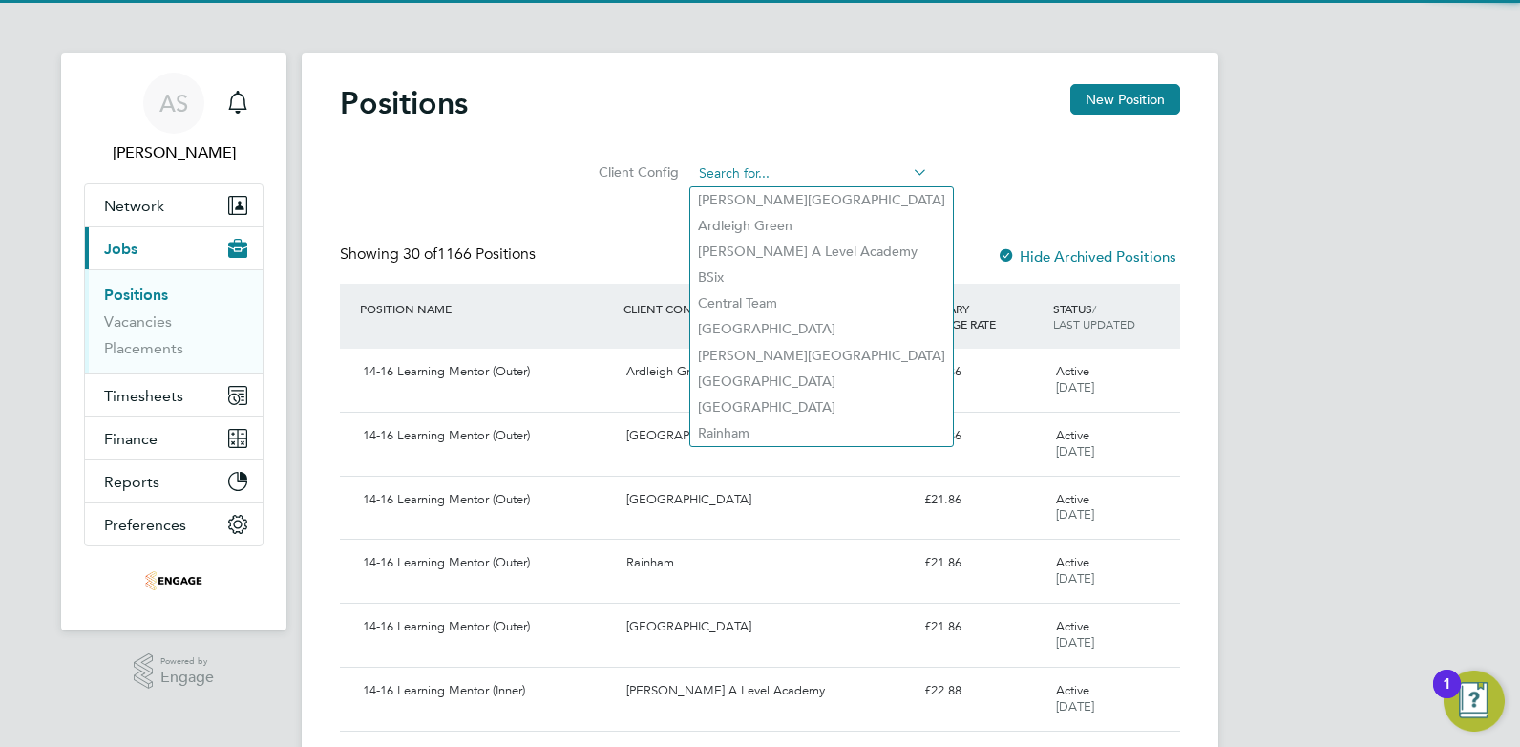
paste input "V178555"
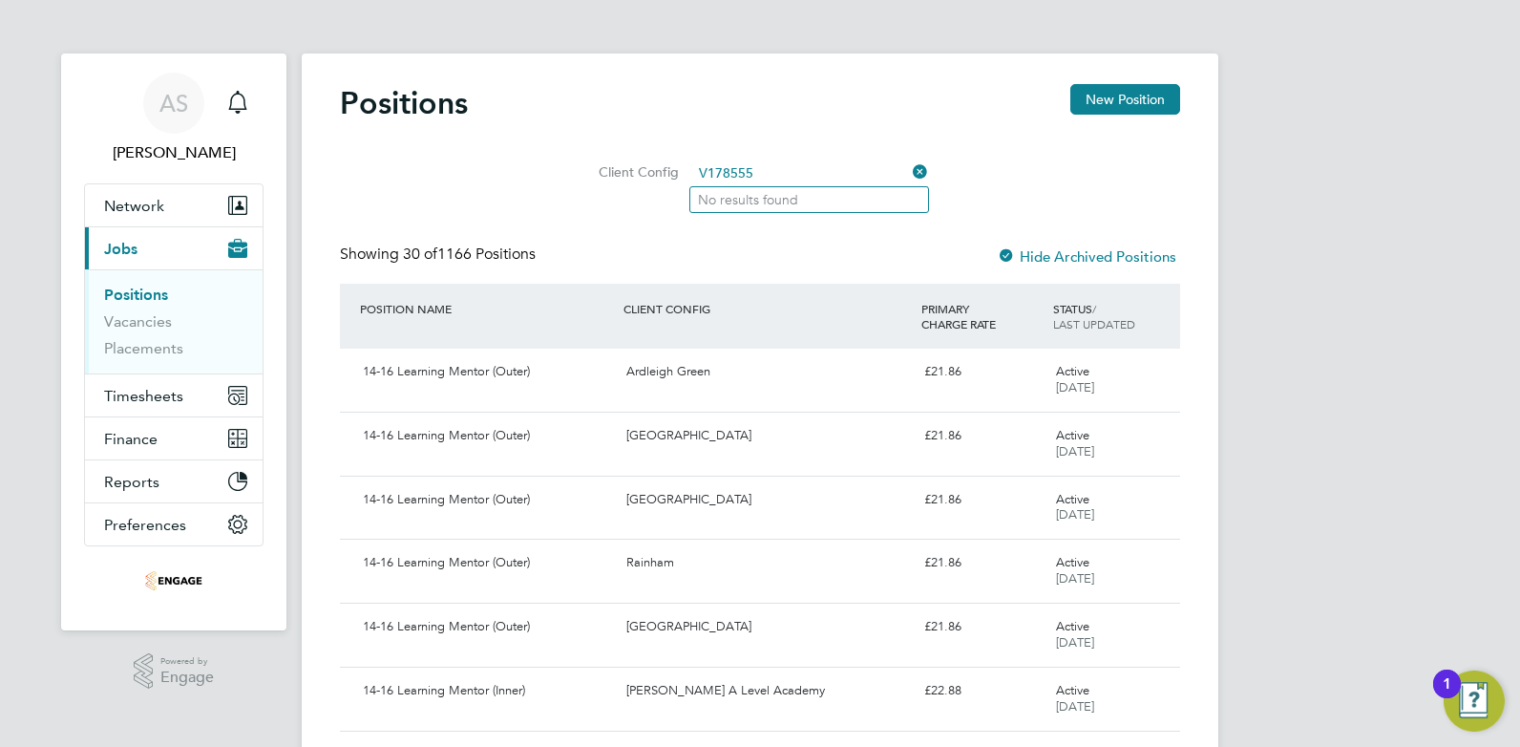
type input "V178555"
click at [750, 253] on div "Showing 30 of 1166 Positions Hide Archived Positions" at bounding box center [760, 263] width 840 height 39
click at [137, 323] on link "Vacancies" at bounding box center [138, 321] width 68 height 18
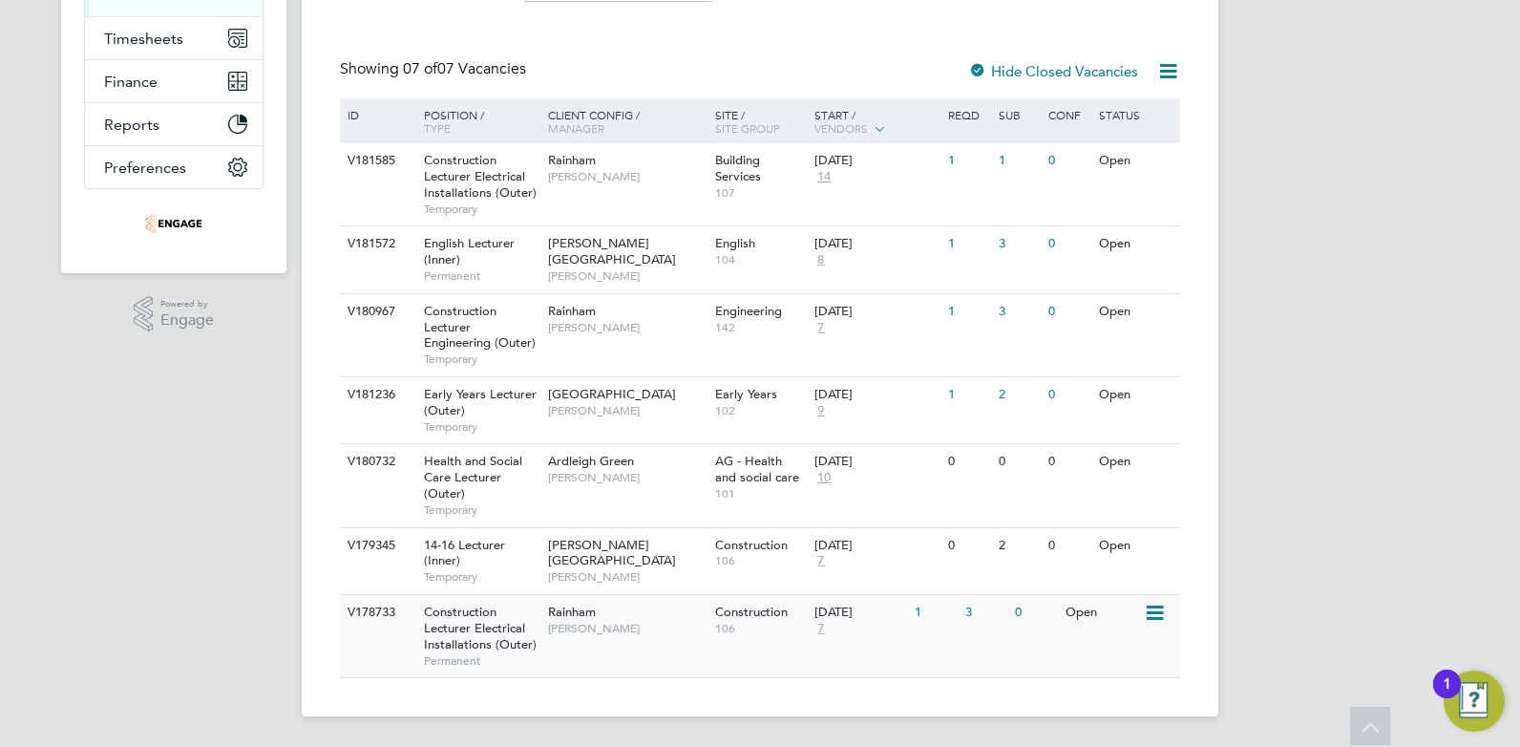
click at [516, 617] on div "Construction Lecturer Electrical Installations (Outer) Permanent" at bounding box center [477, 636] width 134 height 82
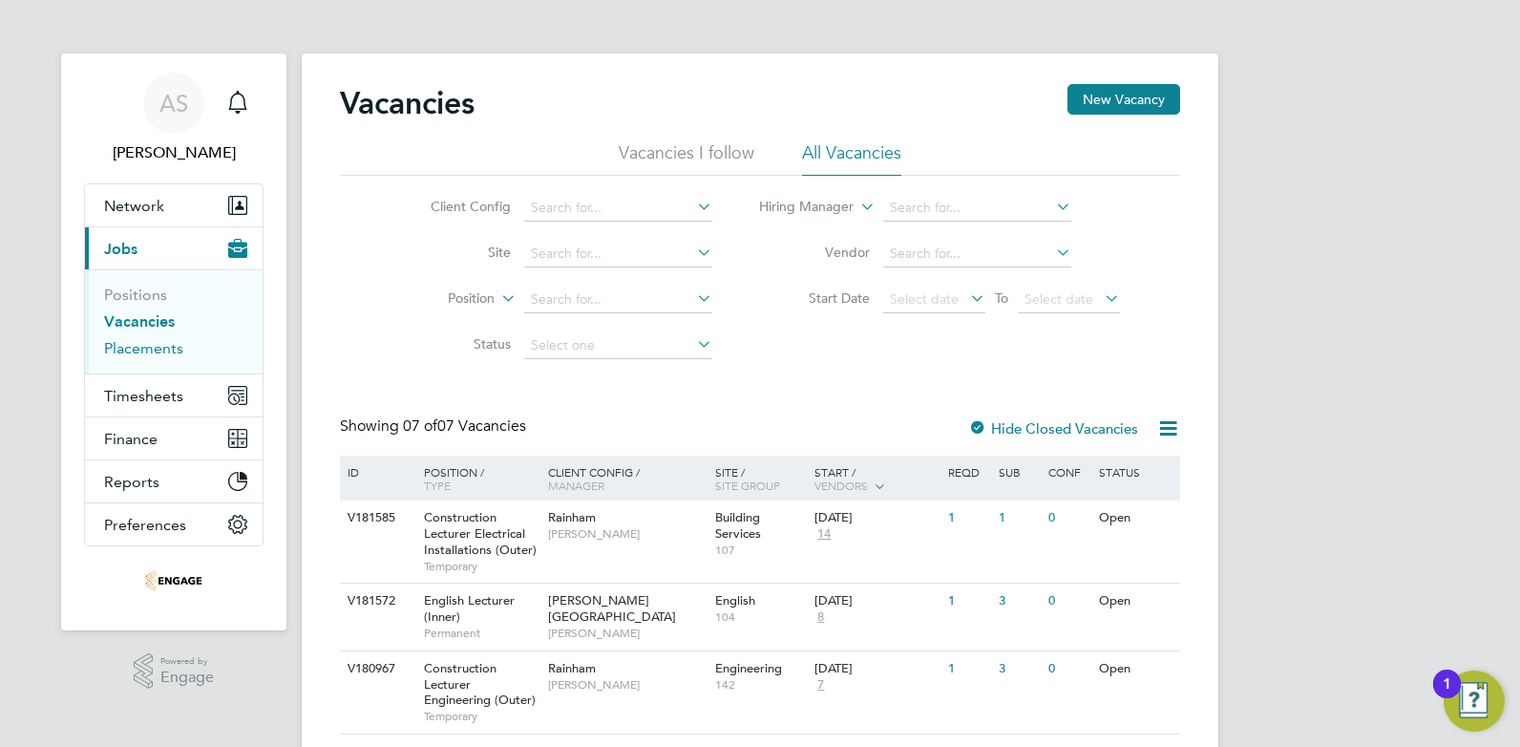
click at [156, 348] on link "Placements" at bounding box center [143, 348] width 79 height 18
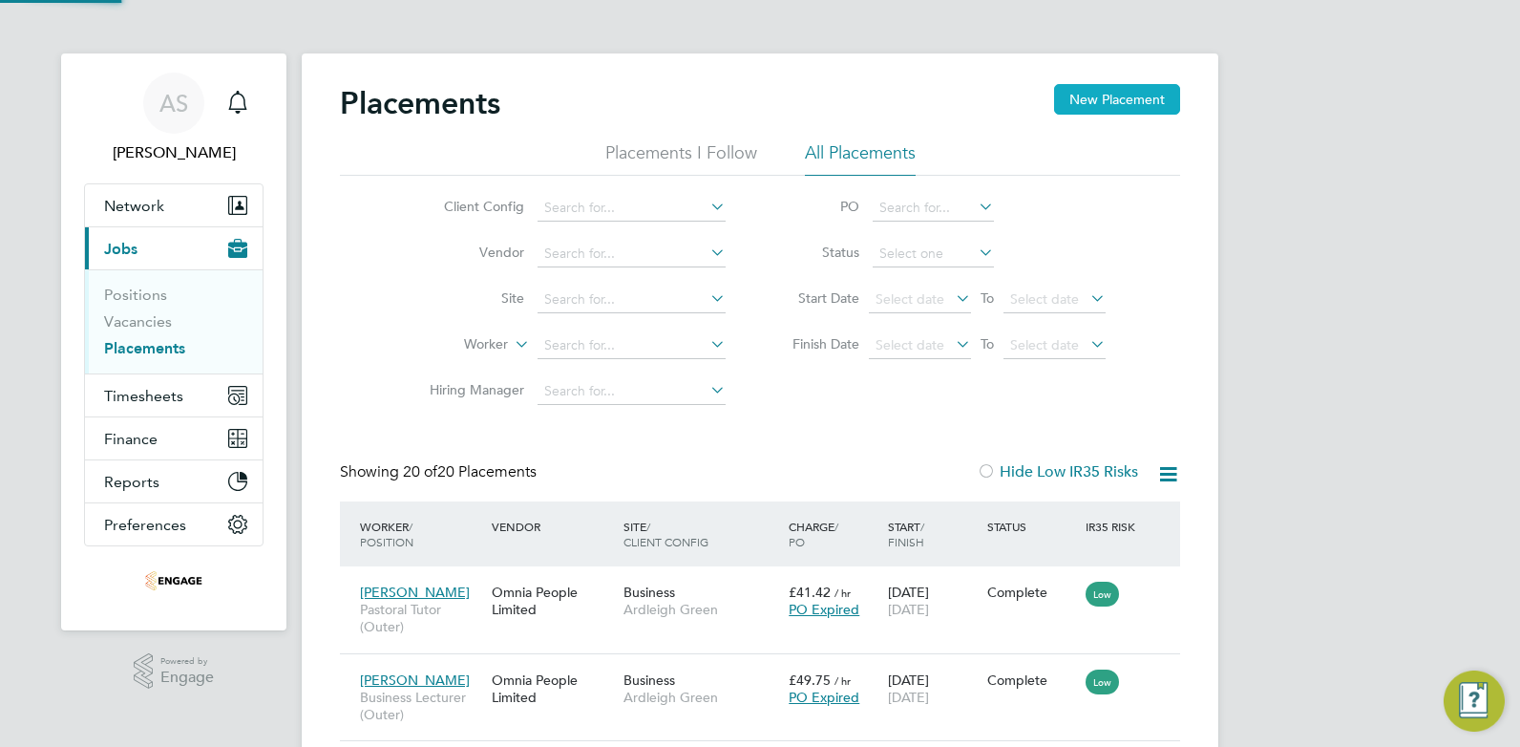
click at [1137, 108] on button "New Placement" at bounding box center [1117, 99] width 126 height 31
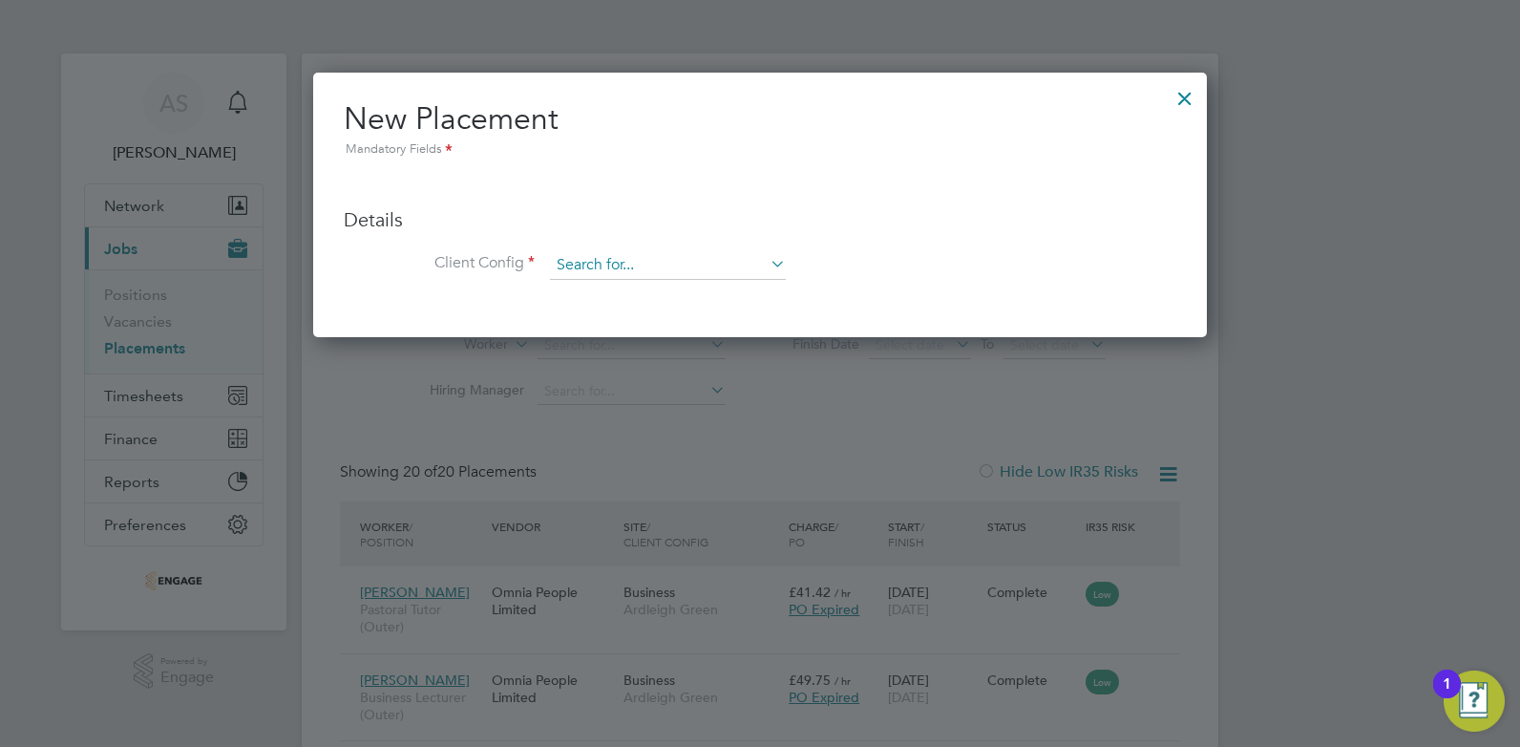
click at [697, 269] on input at bounding box center [668, 265] width 236 height 29
click at [728, 257] on input at bounding box center [668, 265] width 236 height 29
type input "e"
click at [1383, 378] on div at bounding box center [760, 373] width 1520 height 747
click at [1189, 107] on div at bounding box center [1185, 93] width 34 height 34
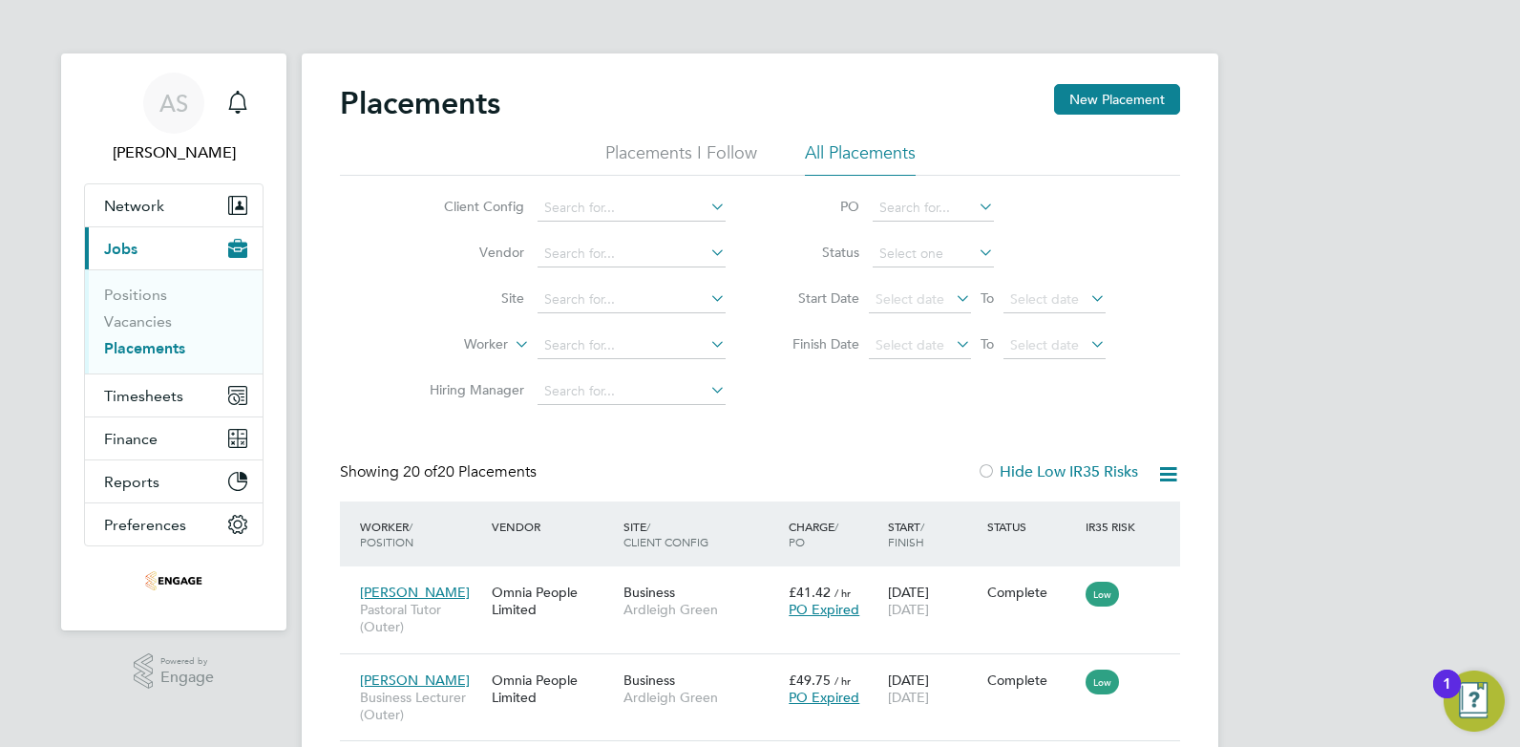
click at [176, 325] on li "Vacancies" at bounding box center [175, 325] width 143 height 27
click at [148, 322] on link "Vacancies" at bounding box center [138, 321] width 68 height 18
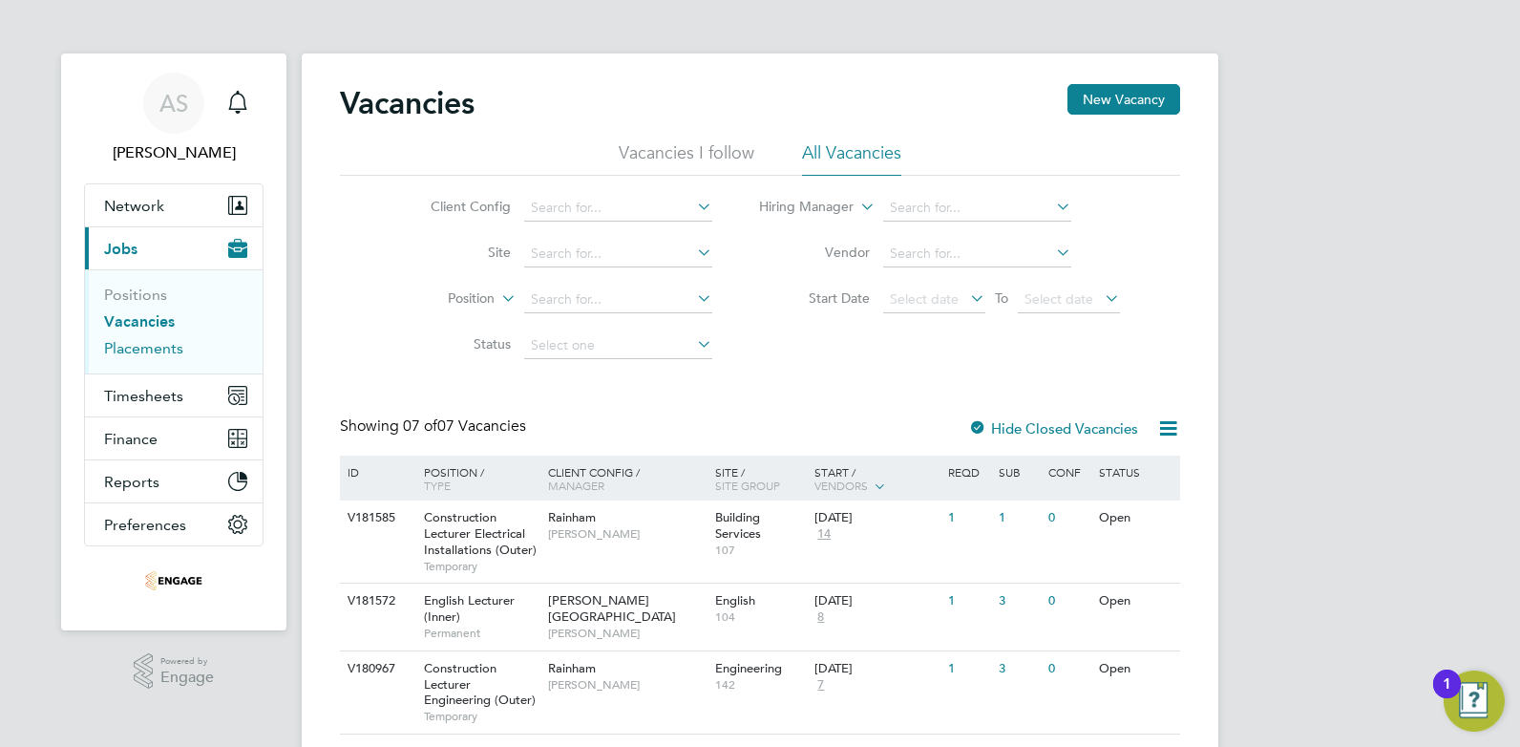
click at [133, 351] on link "Placements" at bounding box center [143, 348] width 79 height 18
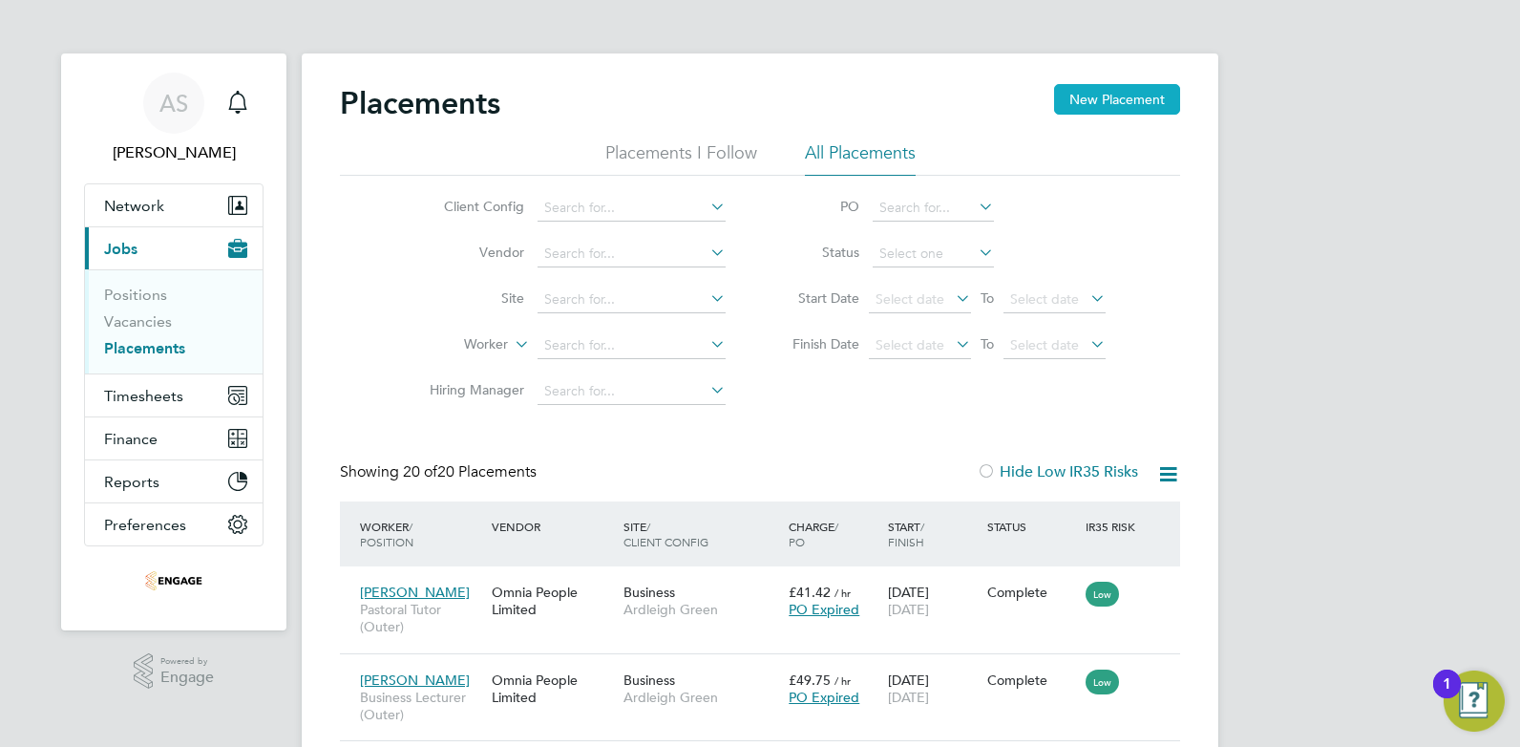
click at [1092, 106] on button "New Placement" at bounding box center [1117, 99] width 126 height 31
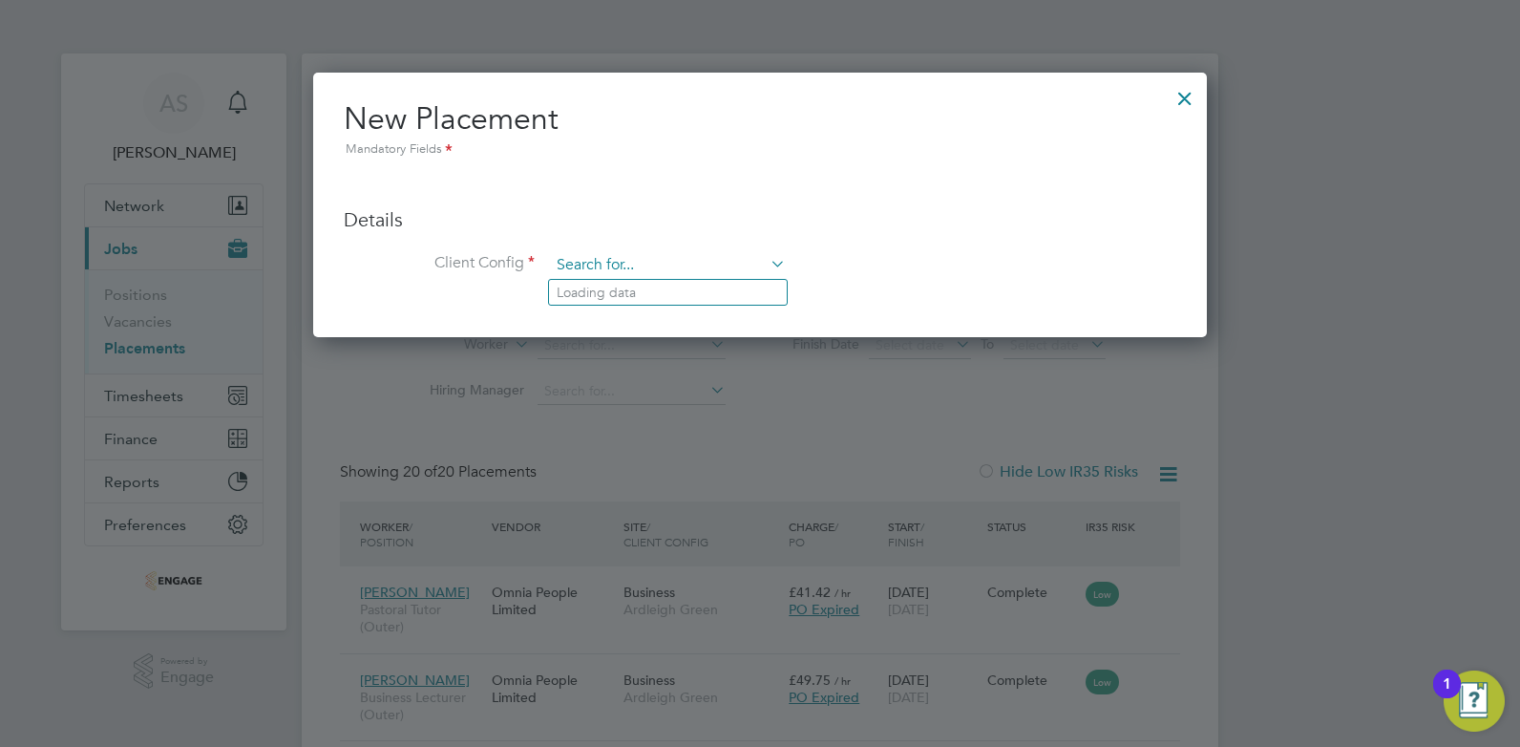
click at [653, 263] on input at bounding box center [668, 265] width 236 height 29
click at [631, 263] on input "181585" at bounding box center [668, 265] width 236 height 29
type input "1"
type input "h"
type input "l"
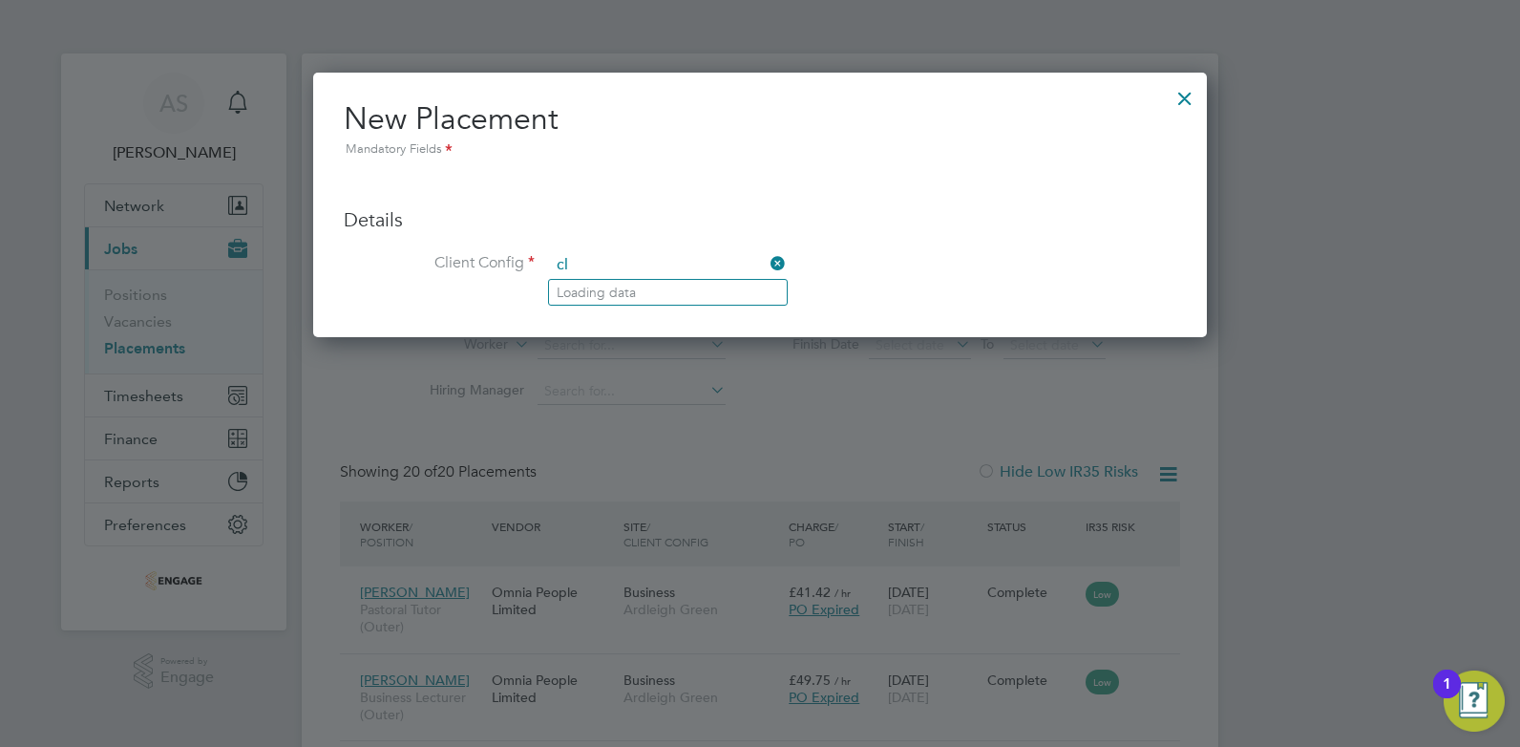
type input "c"
click at [1186, 93] on div at bounding box center [1185, 93] width 34 height 34
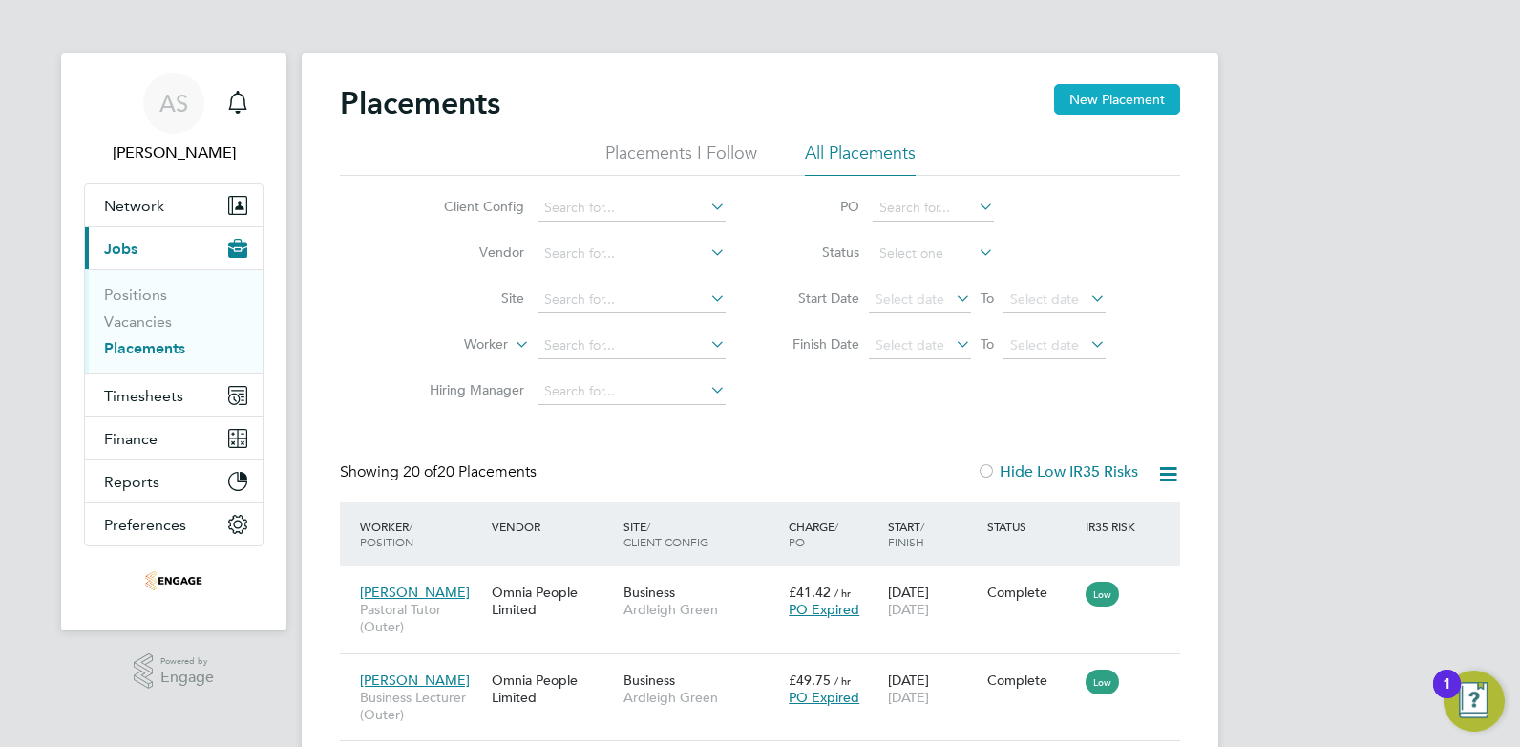
click at [1150, 96] on button "New Placement" at bounding box center [1117, 99] width 126 height 31
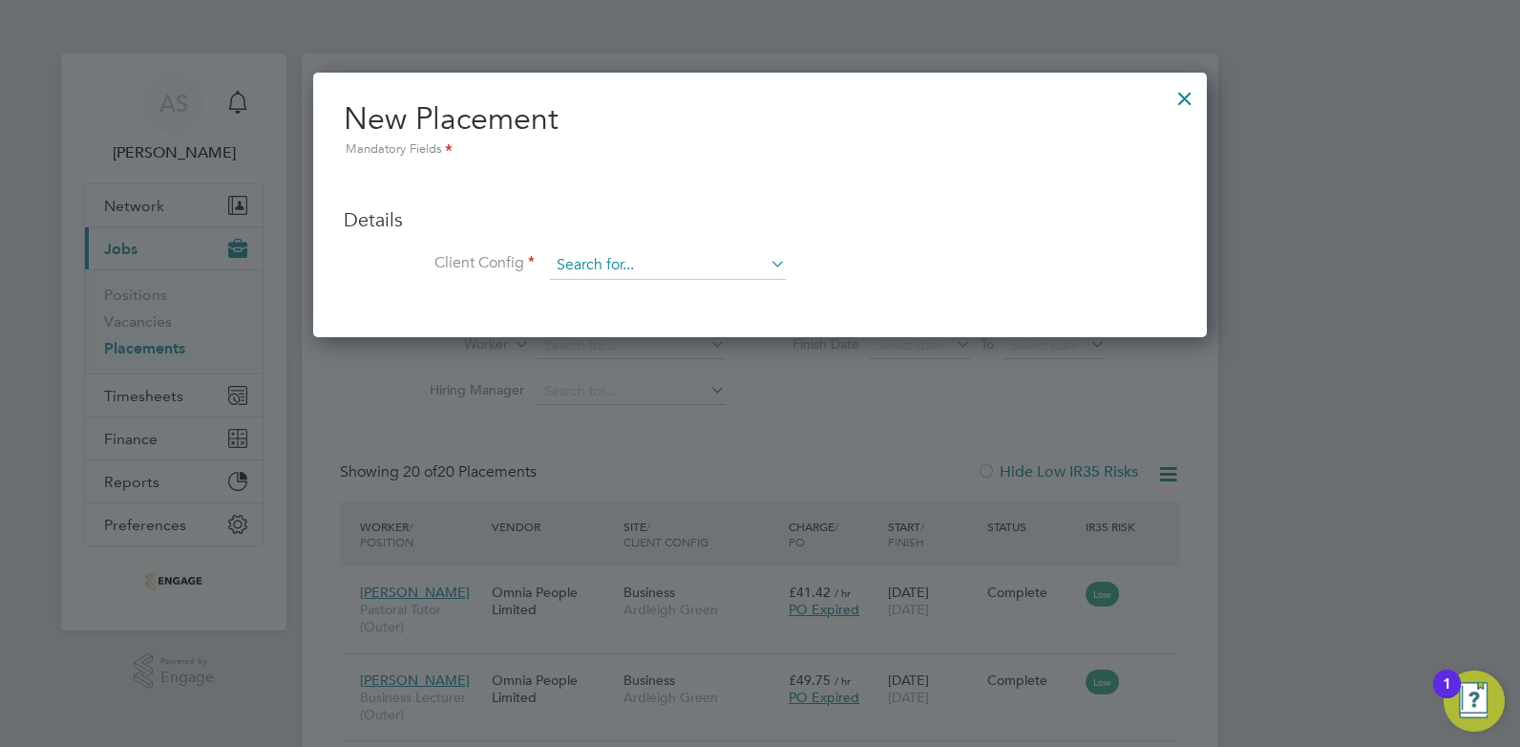
click at [603, 263] on input at bounding box center [668, 265] width 236 height 29
type input "construction"
click at [767, 264] on icon at bounding box center [767, 263] width 0 height 27
click at [1177, 97] on div at bounding box center [1185, 93] width 34 height 34
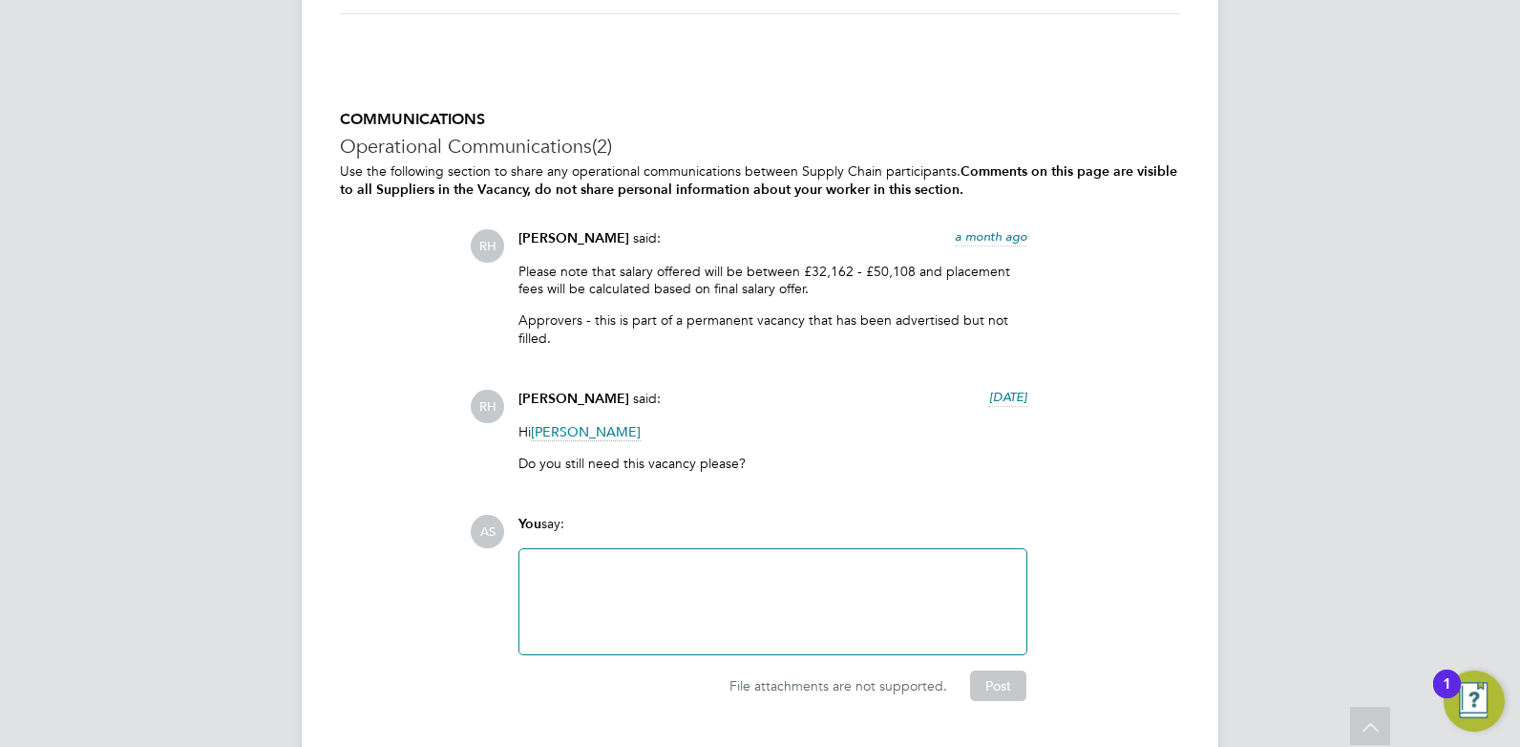
scroll to position [4249, 0]
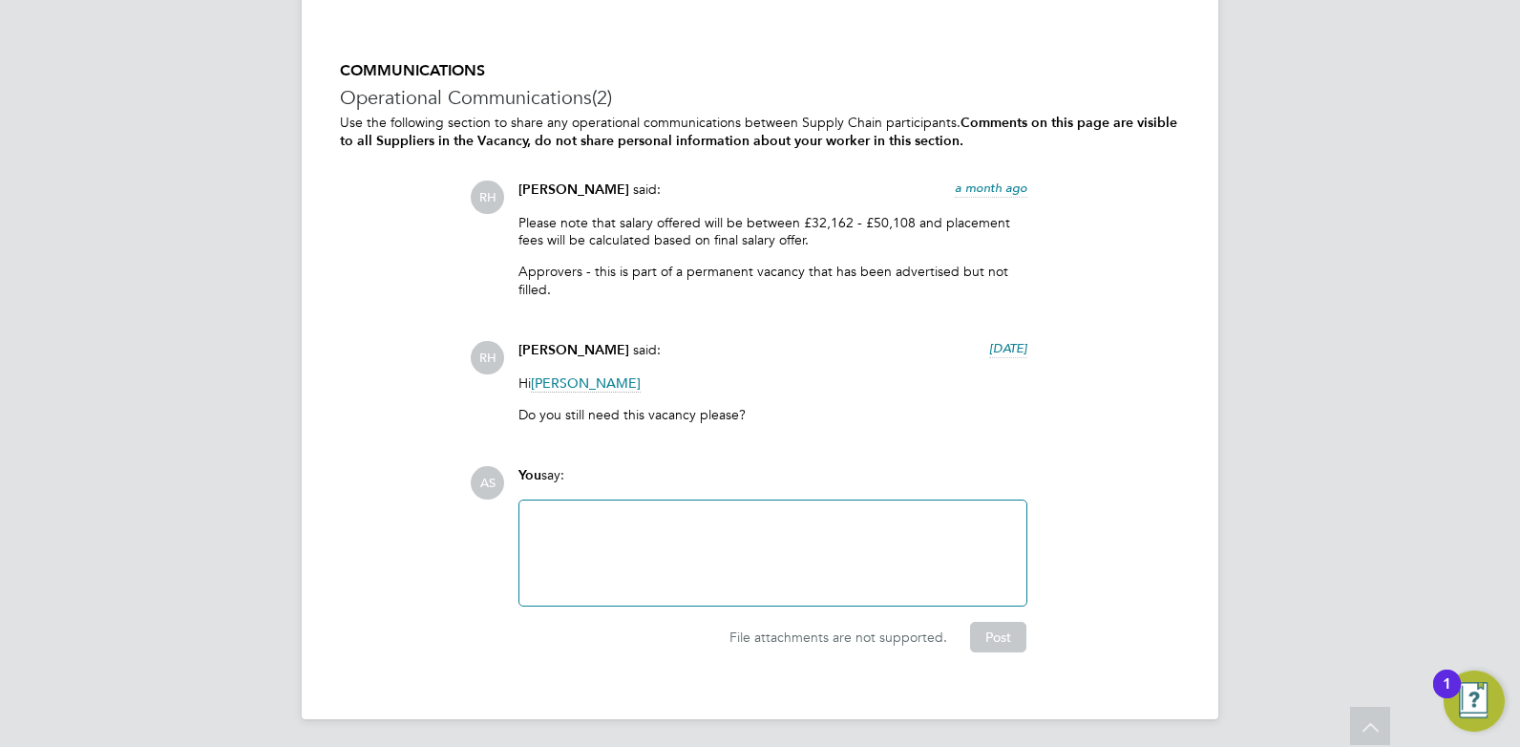
click at [646, 537] on div at bounding box center [773, 553] width 484 height 82
